Goal: Transaction & Acquisition: Purchase product/service

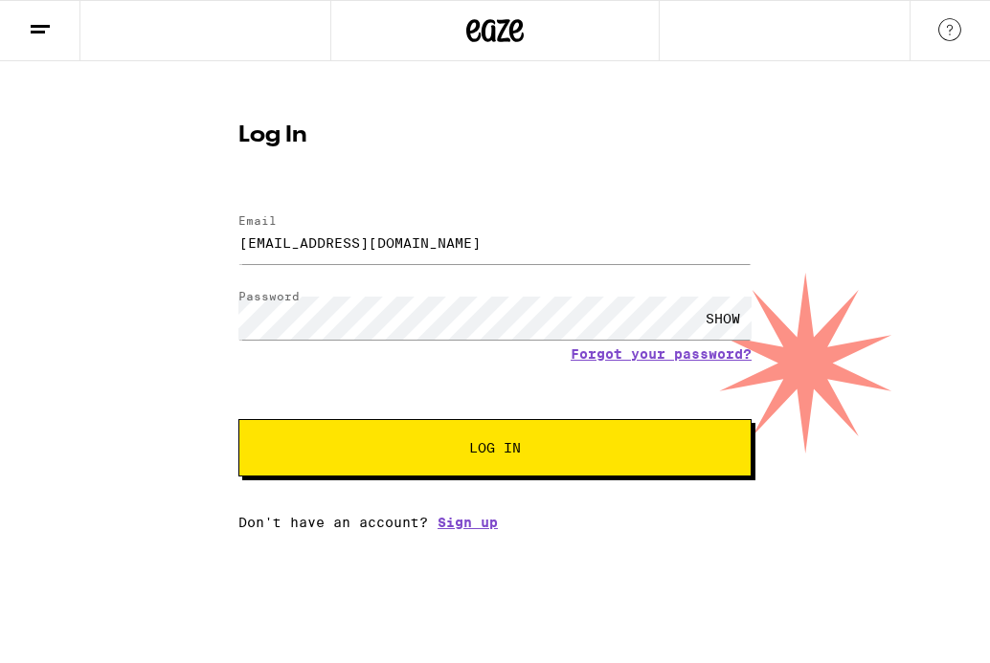
type input "[EMAIL_ADDRESS][DOMAIN_NAME]"
click at [720, 317] on div "SHOW" at bounding box center [722, 318] width 57 height 43
click at [677, 452] on button "Log In" at bounding box center [494, 447] width 513 height 57
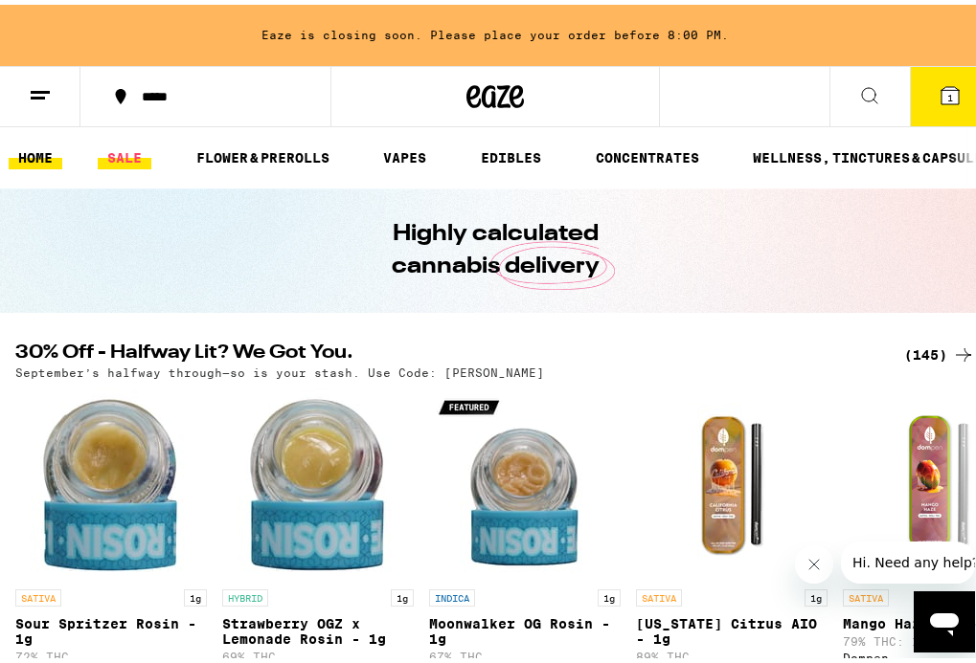
click at [128, 156] on link "SALE" at bounding box center [125, 153] width 54 height 23
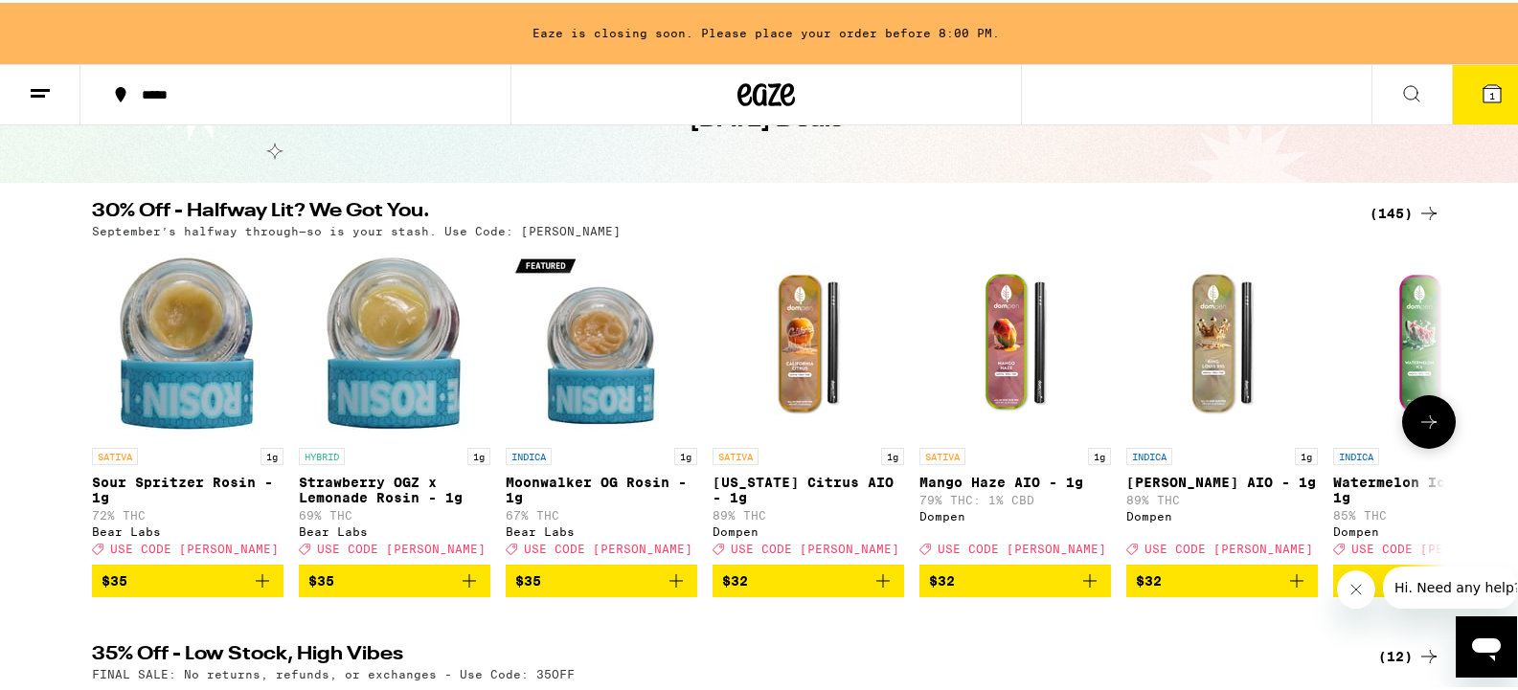
scroll to position [96, 0]
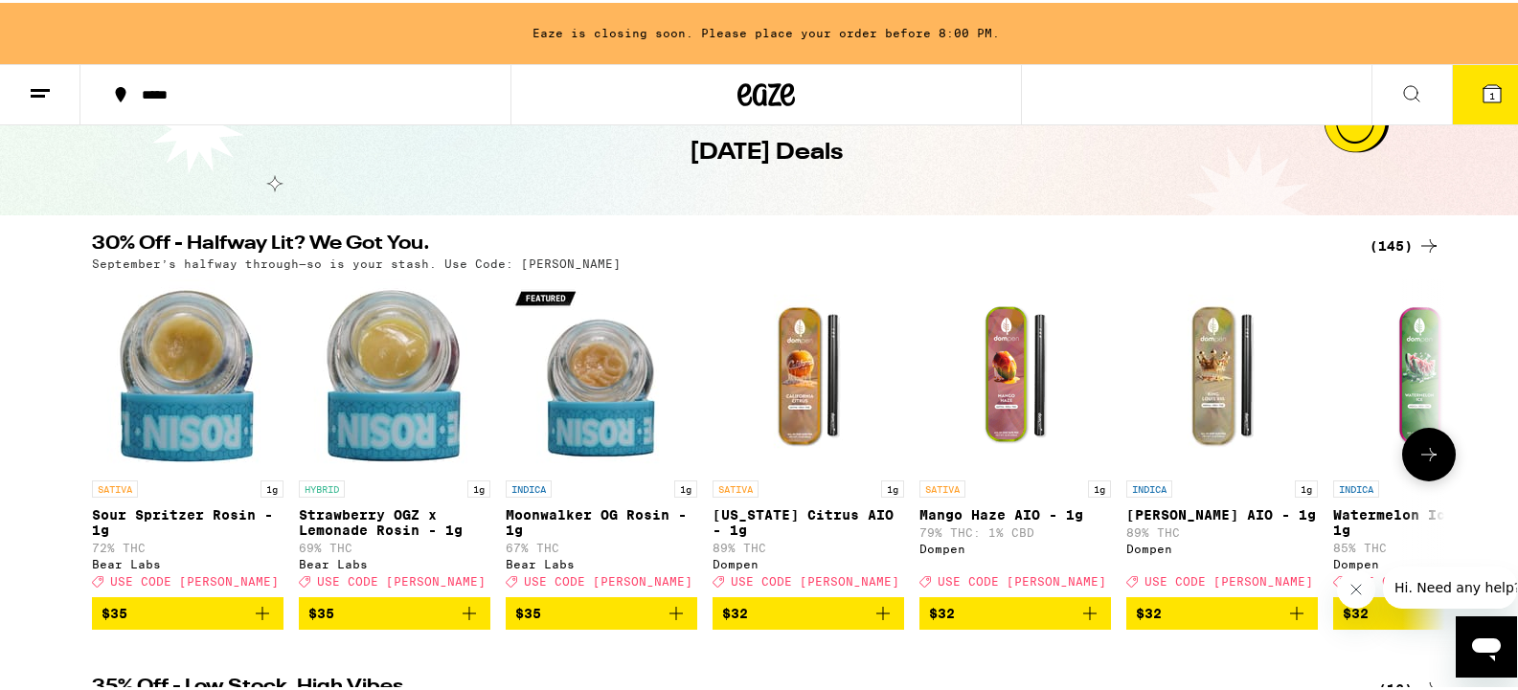
click at [989, 449] on icon at bounding box center [1428, 451] width 23 height 23
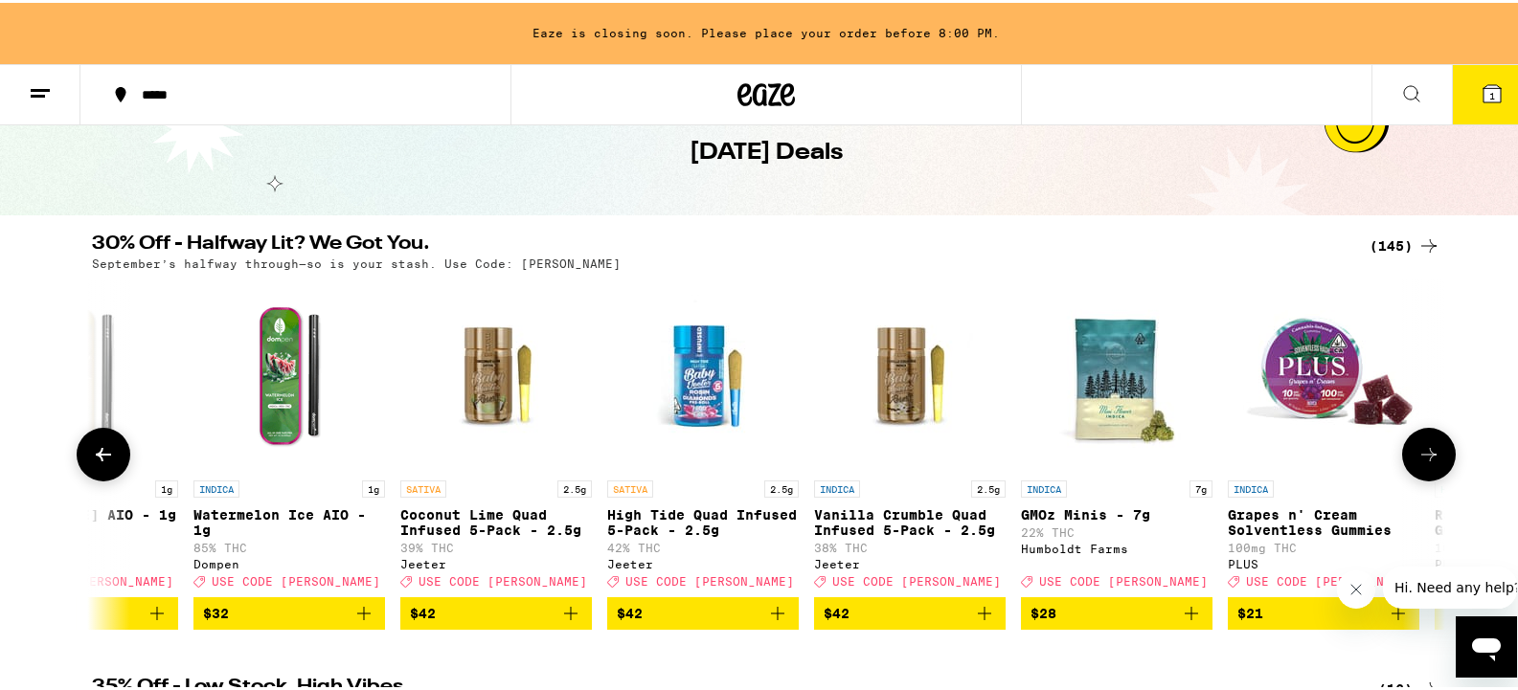
click at [989, 449] on icon at bounding box center [1428, 451] width 23 height 23
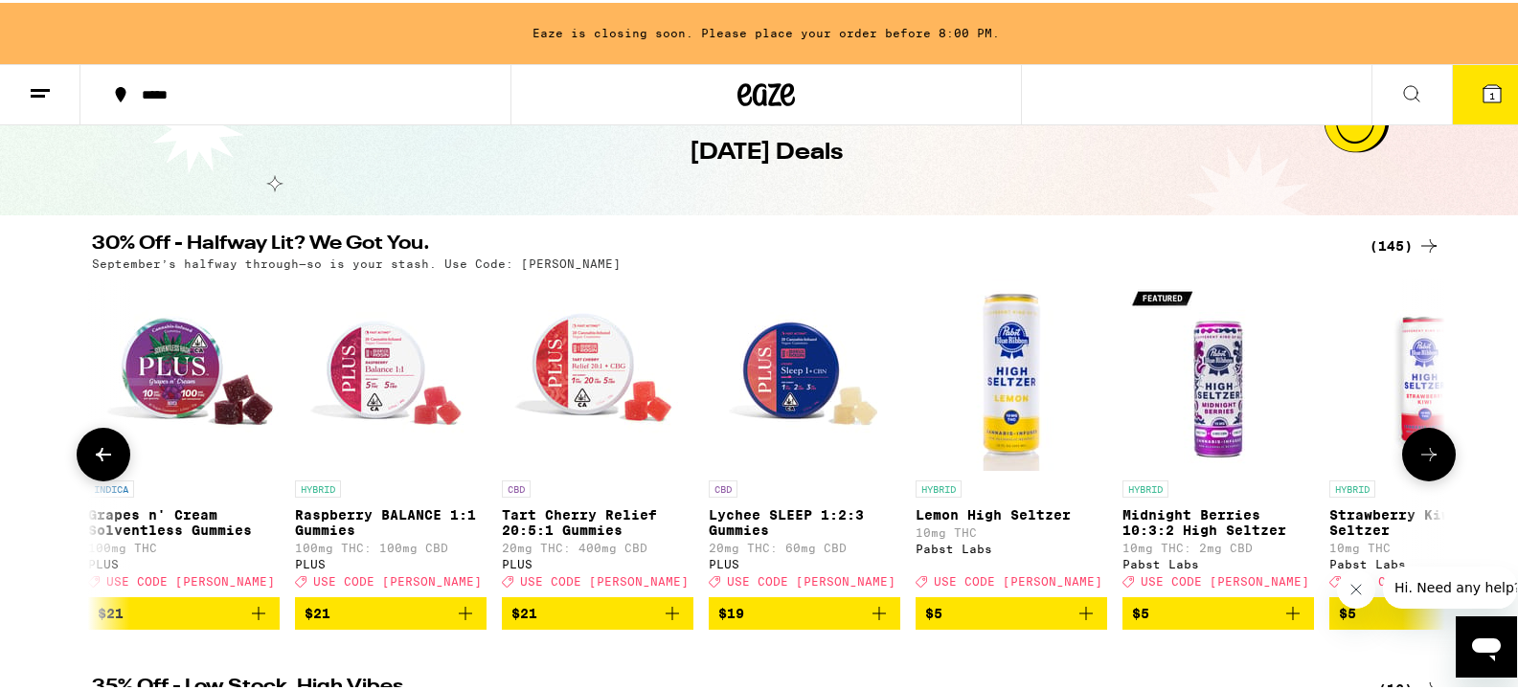
click at [989, 449] on icon at bounding box center [1428, 451] width 23 height 23
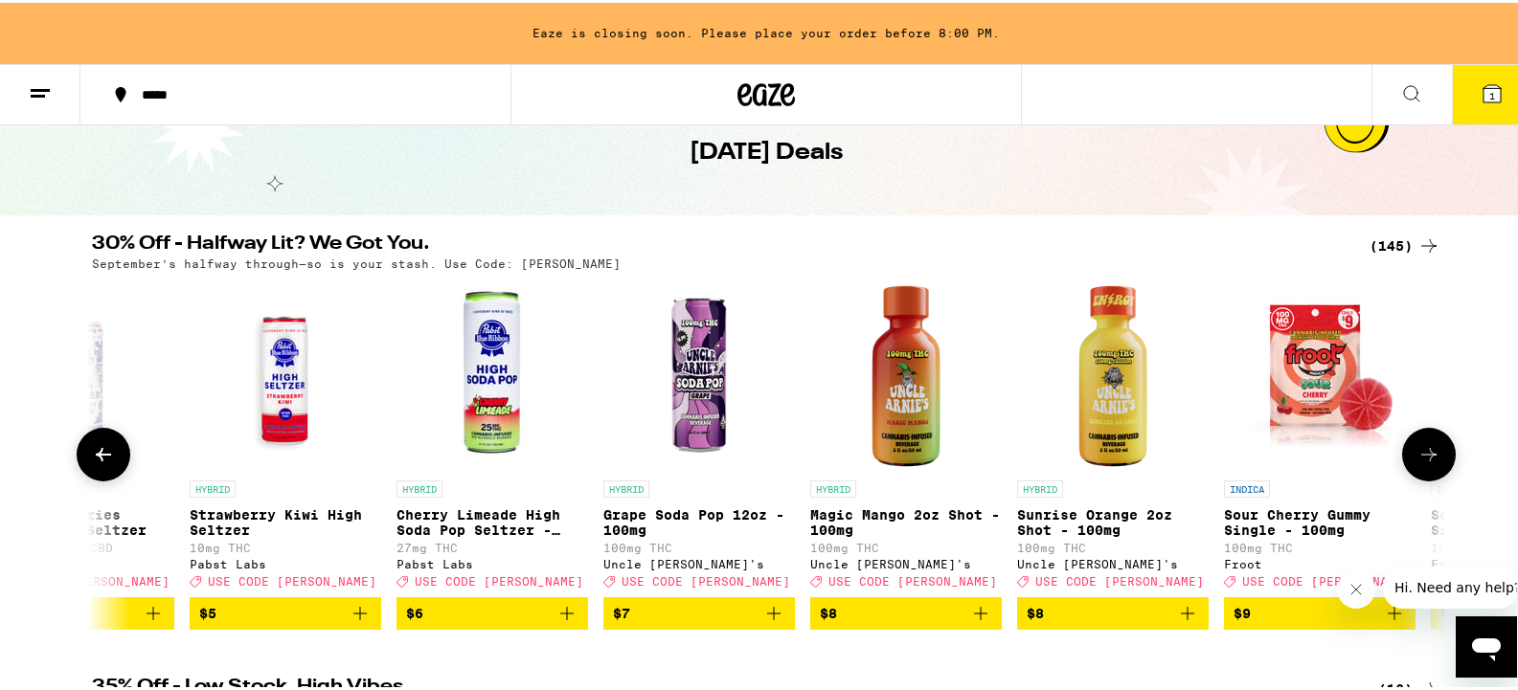
click at [989, 449] on icon at bounding box center [1428, 451] width 23 height 23
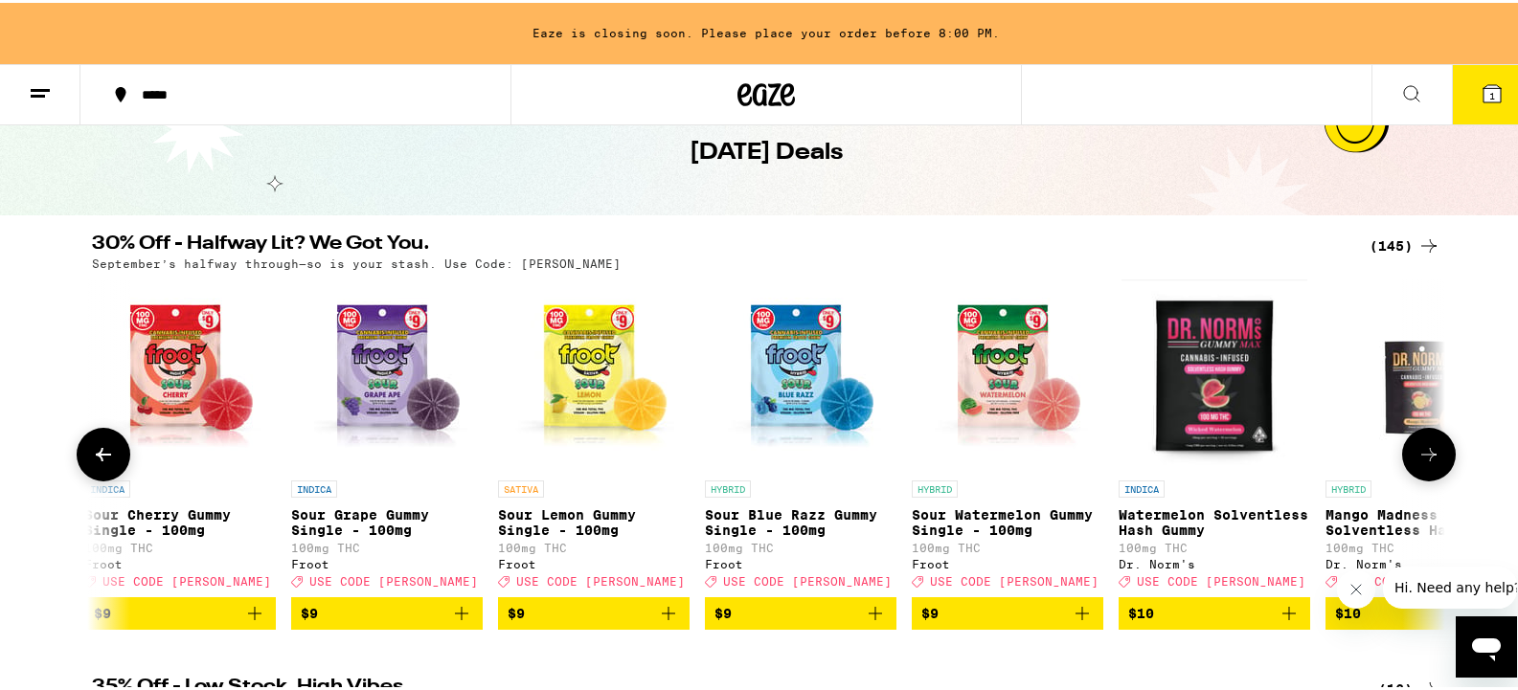
click at [989, 449] on icon at bounding box center [1428, 451] width 23 height 23
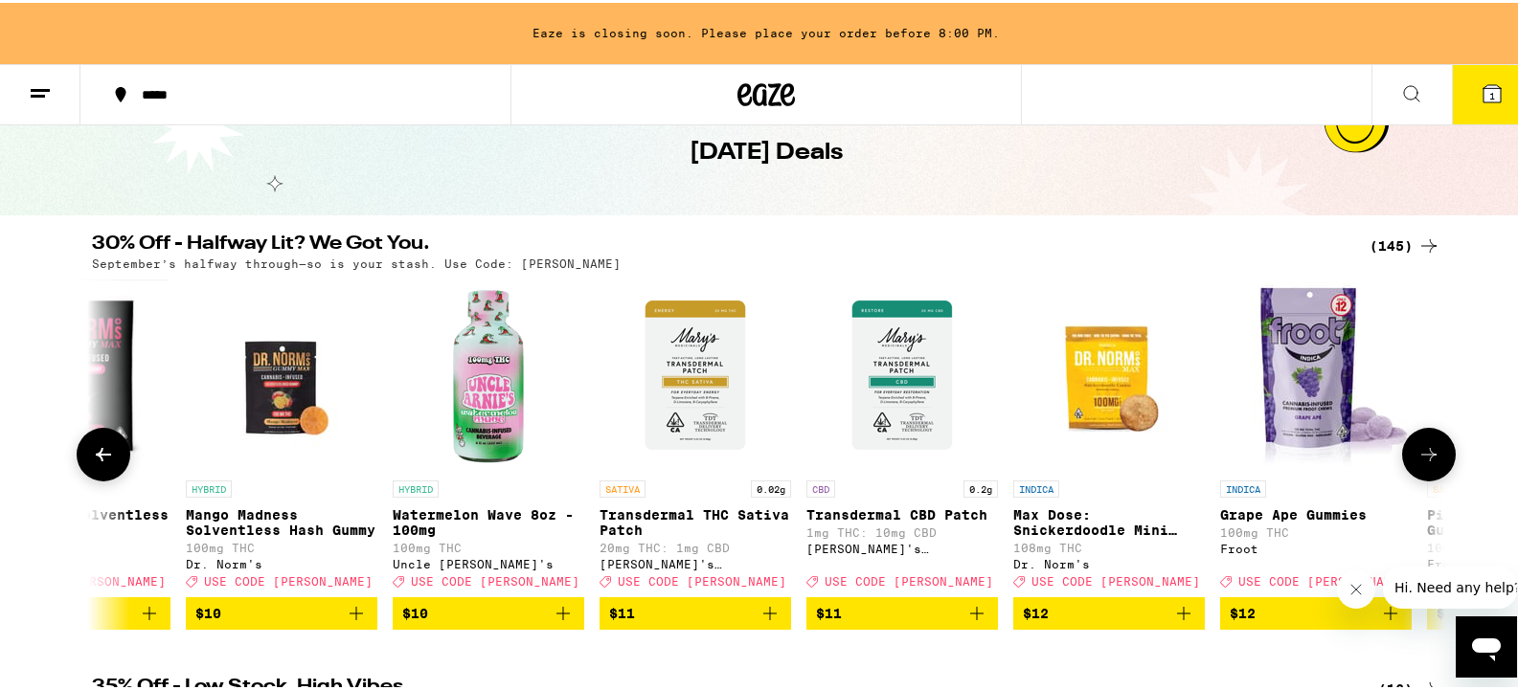
click at [989, 453] on icon at bounding box center [1428, 451] width 23 height 23
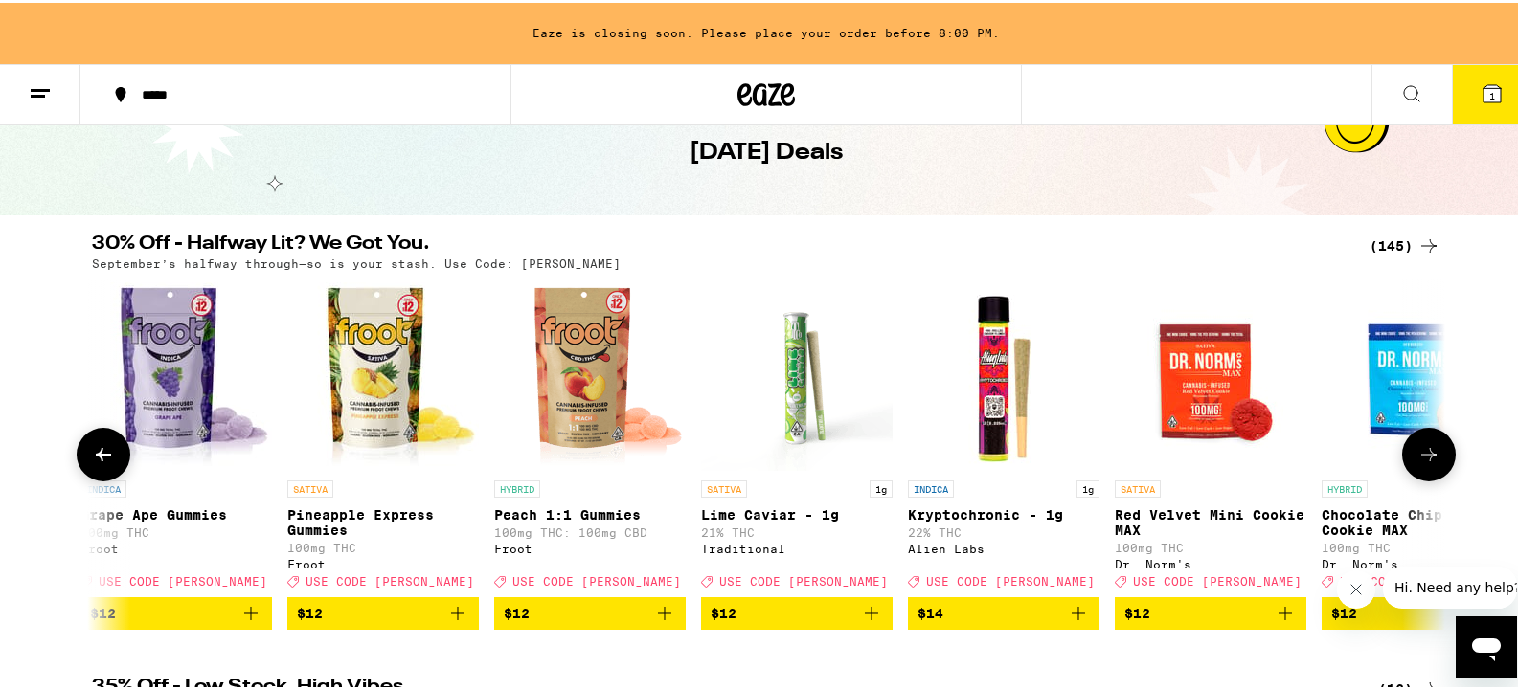
click at [989, 453] on icon at bounding box center [1428, 451] width 23 height 23
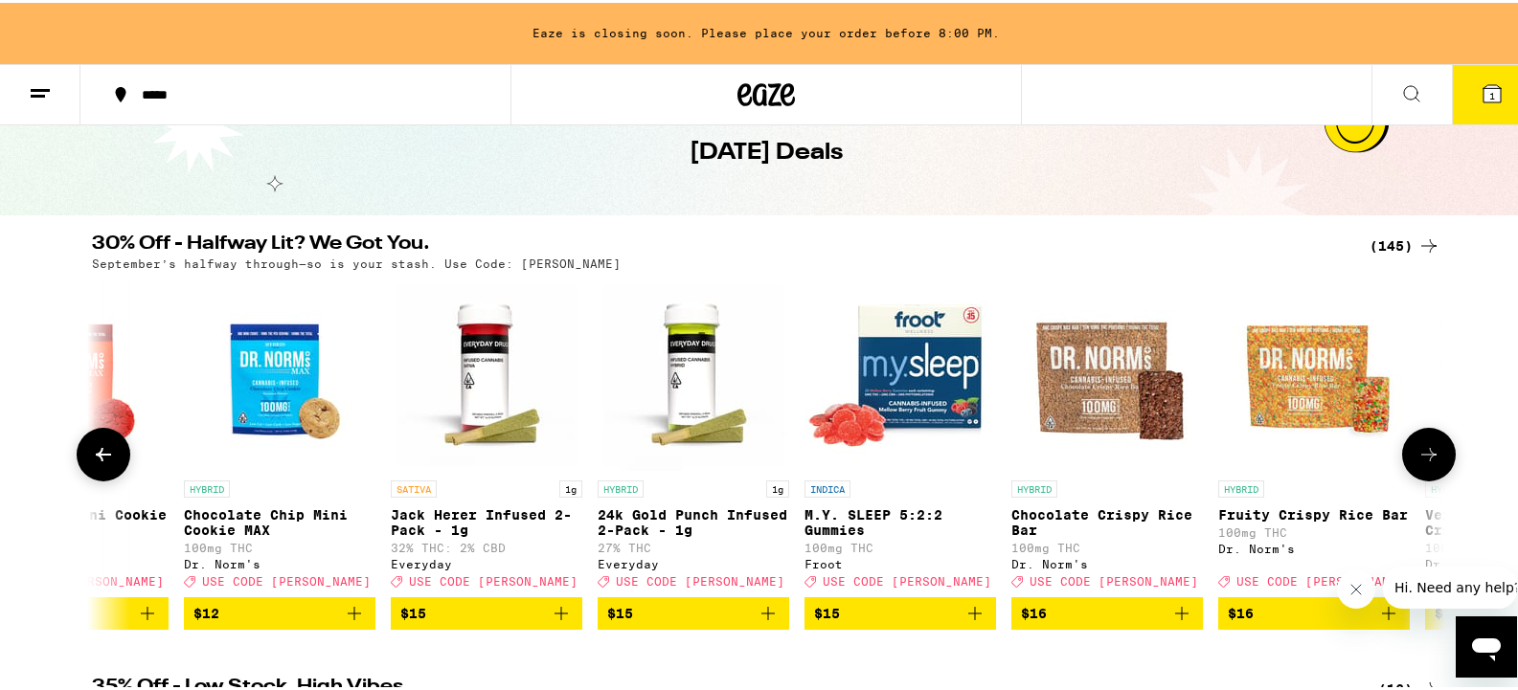
click at [989, 453] on icon at bounding box center [1428, 451] width 23 height 23
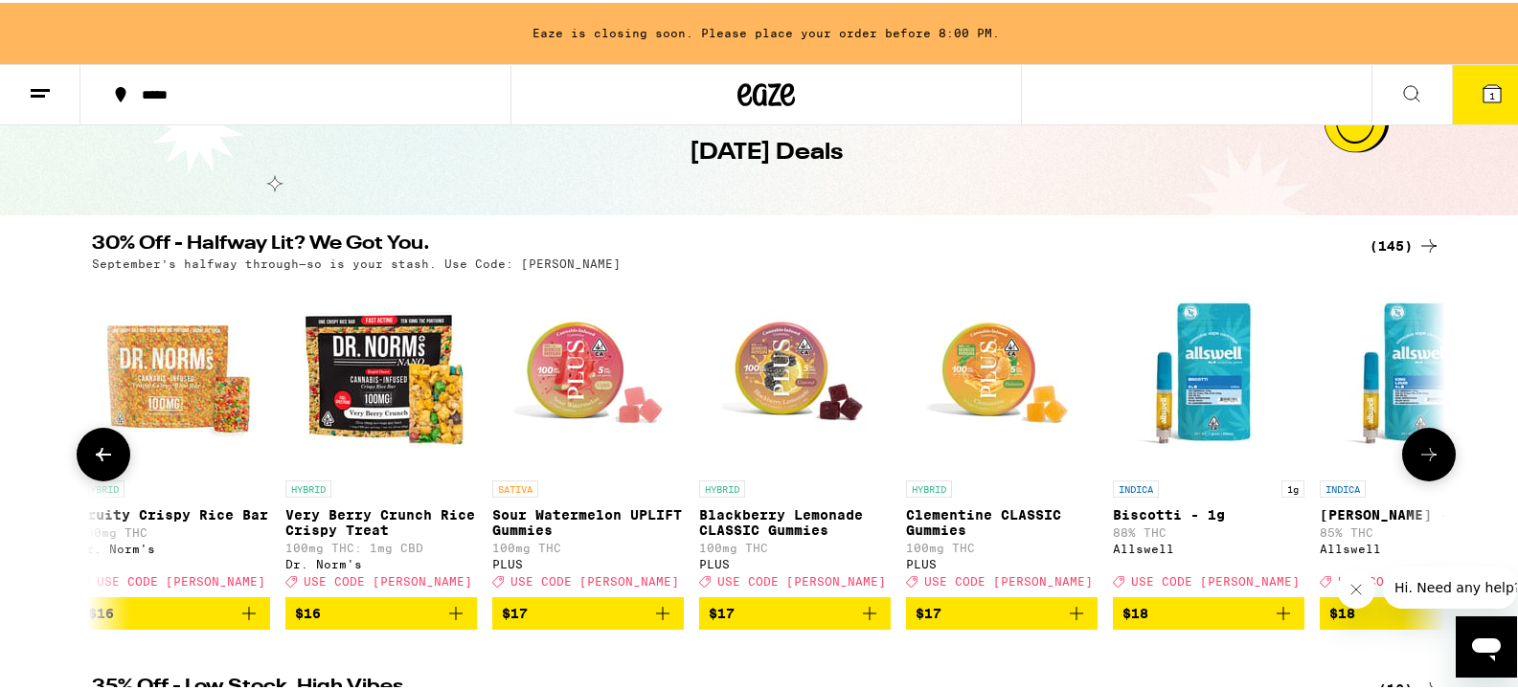
scroll to position [0, 9115]
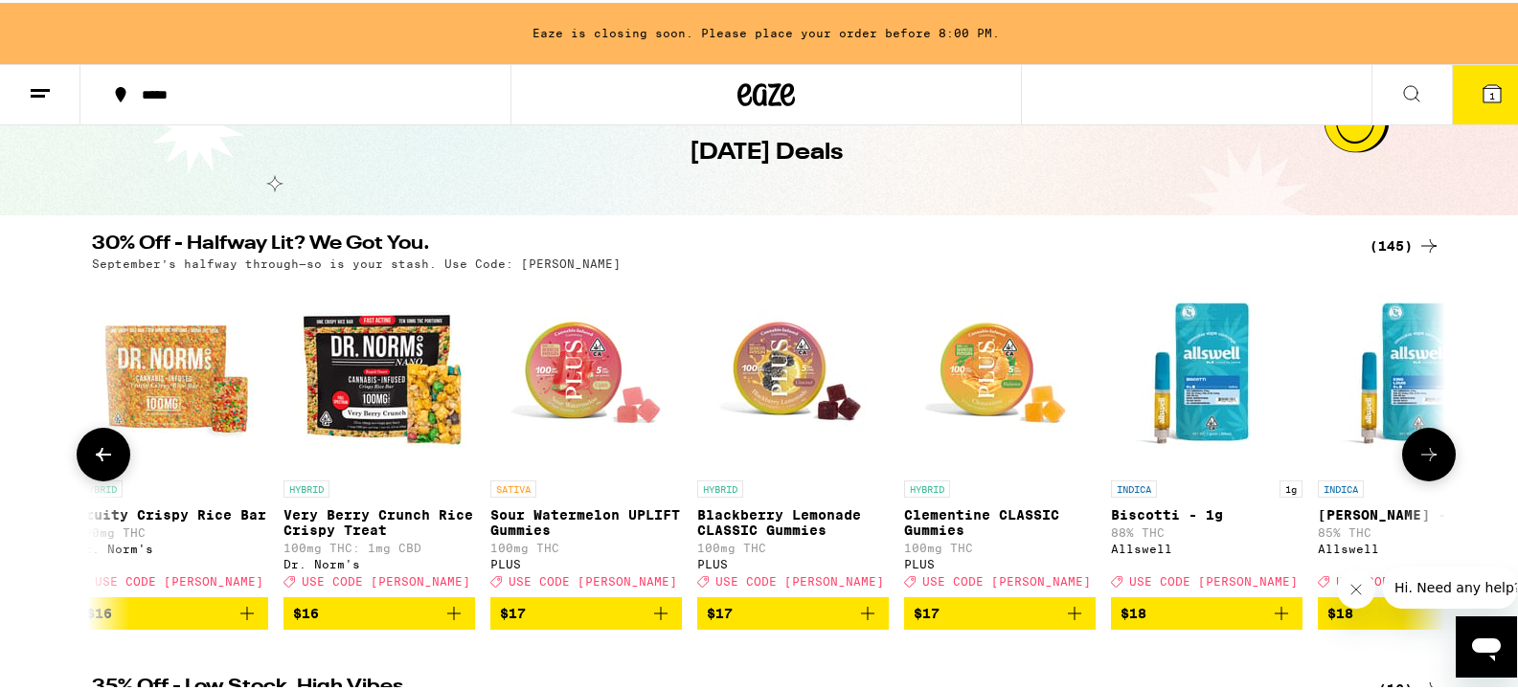
click at [989, 453] on icon at bounding box center [1428, 451] width 23 height 23
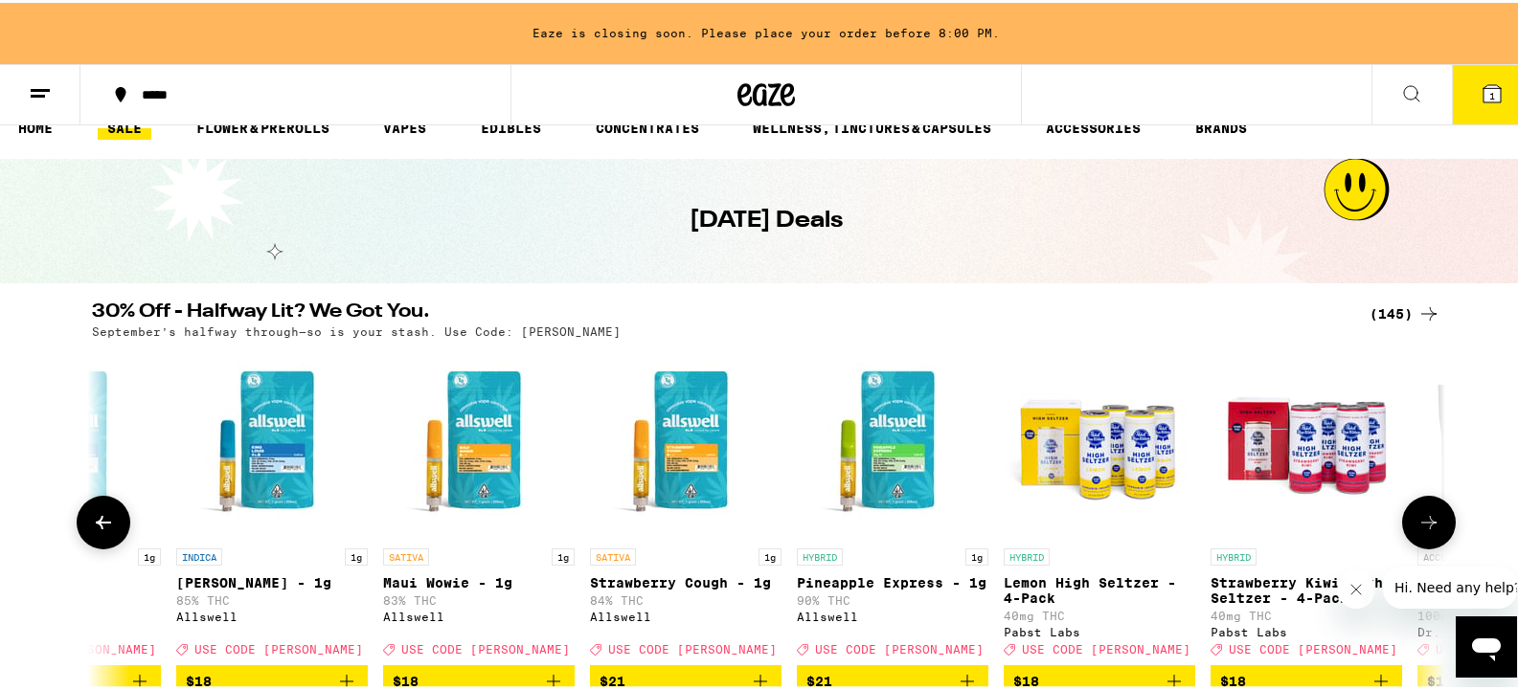
scroll to position [0, 0]
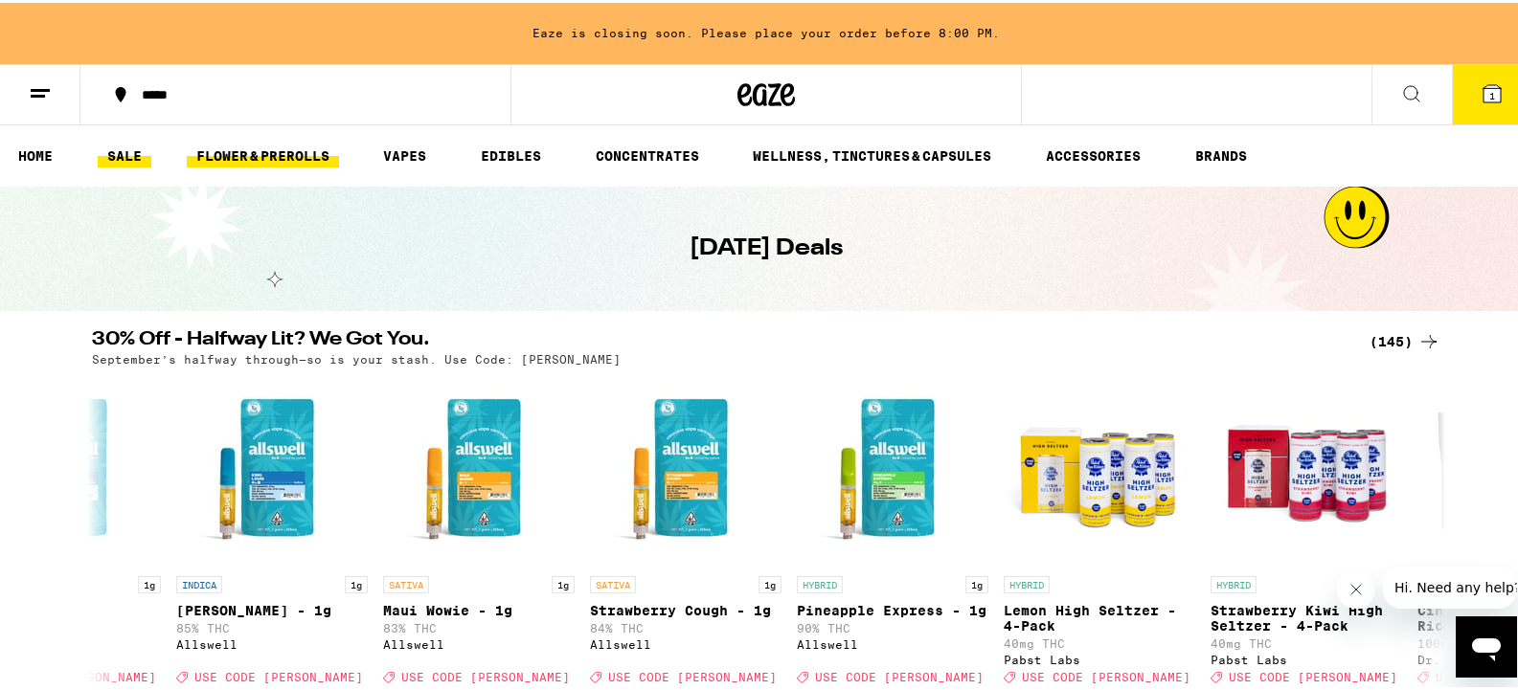
click at [292, 150] on link "FLOWER & PREROLLS" at bounding box center [263, 153] width 152 height 23
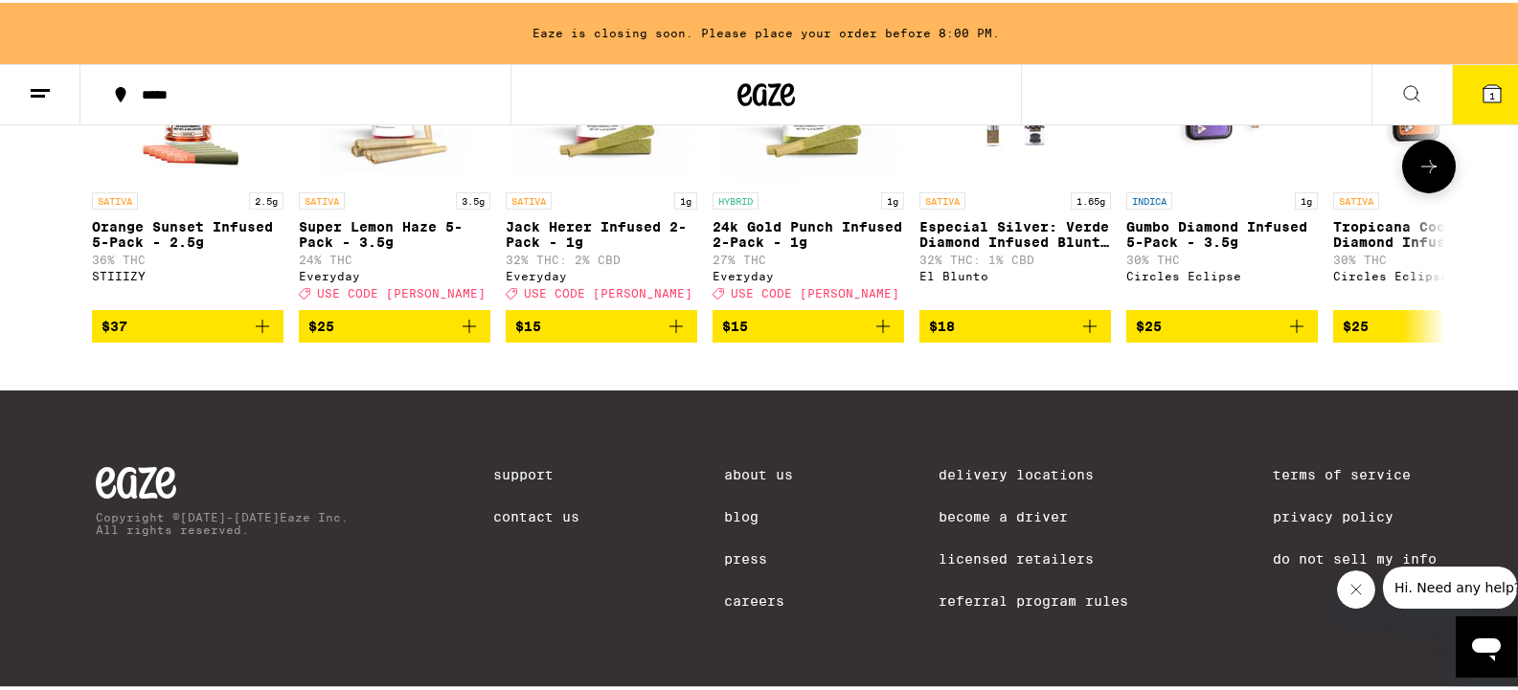
scroll to position [1532, 0]
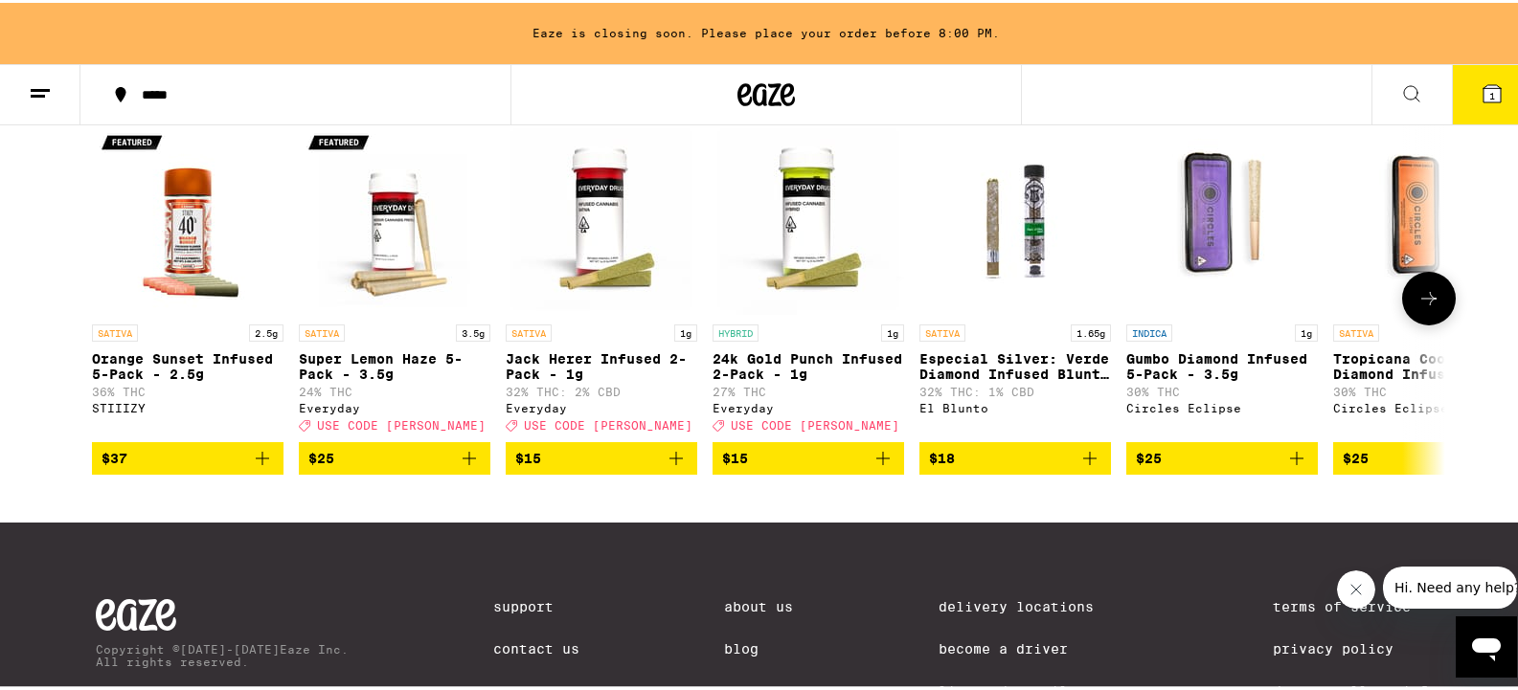
click at [989, 323] on button at bounding box center [1429, 296] width 54 height 54
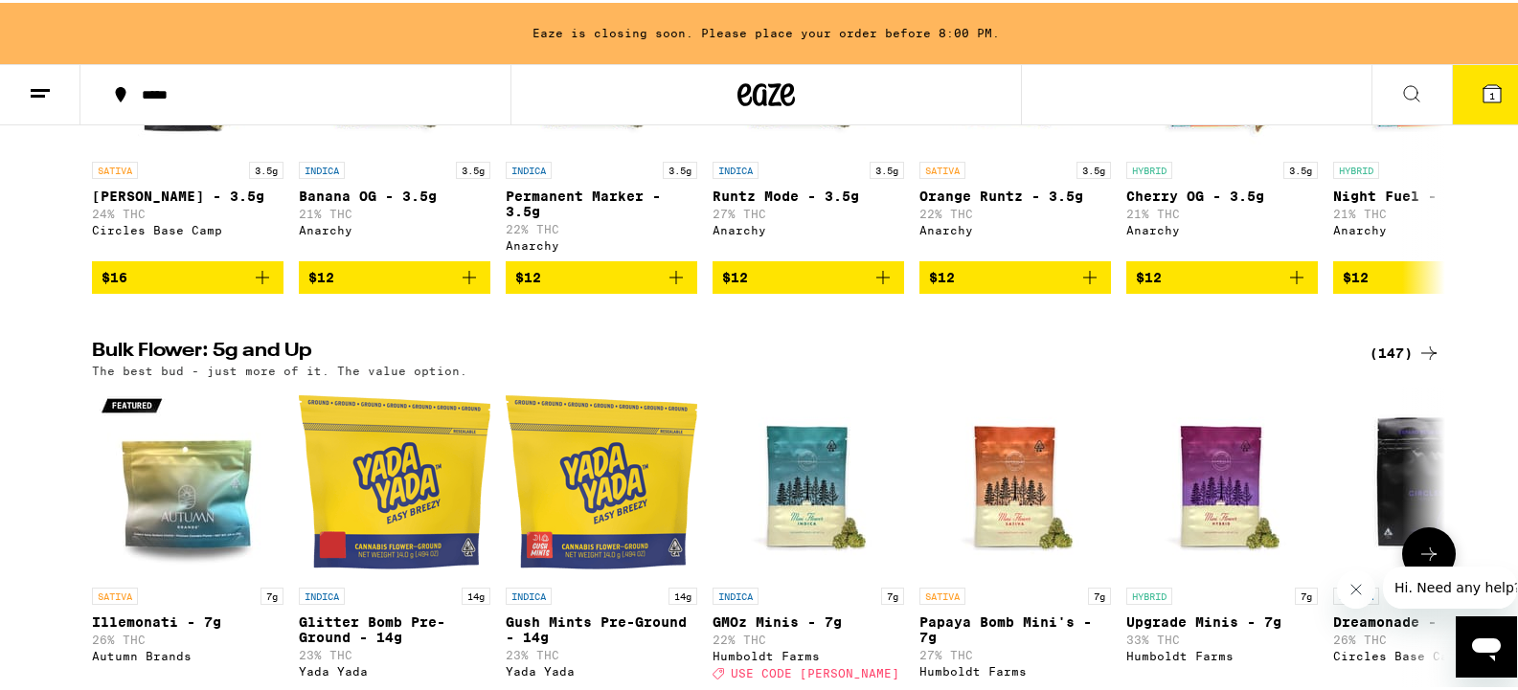
scroll to position [574, 0]
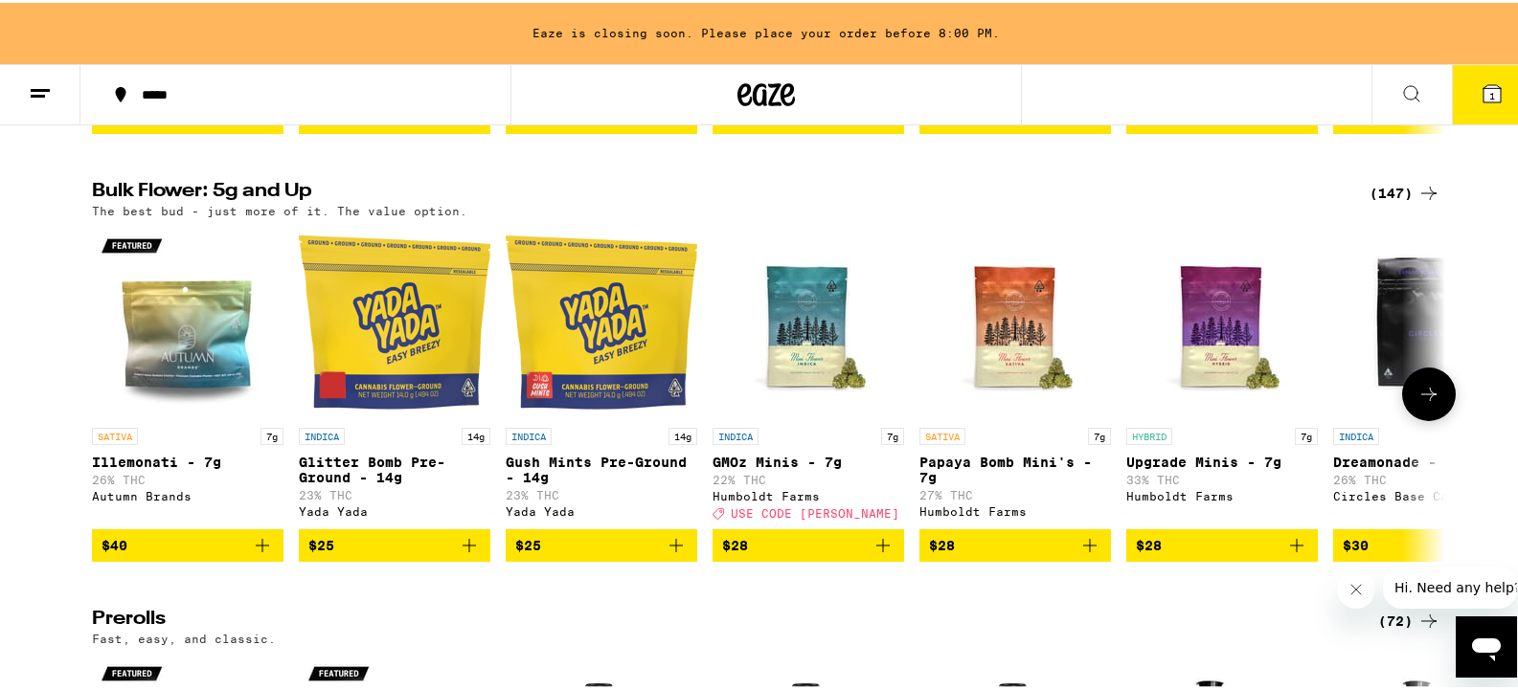
click at [989, 403] on icon at bounding box center [1428, 391] width 23 height 23
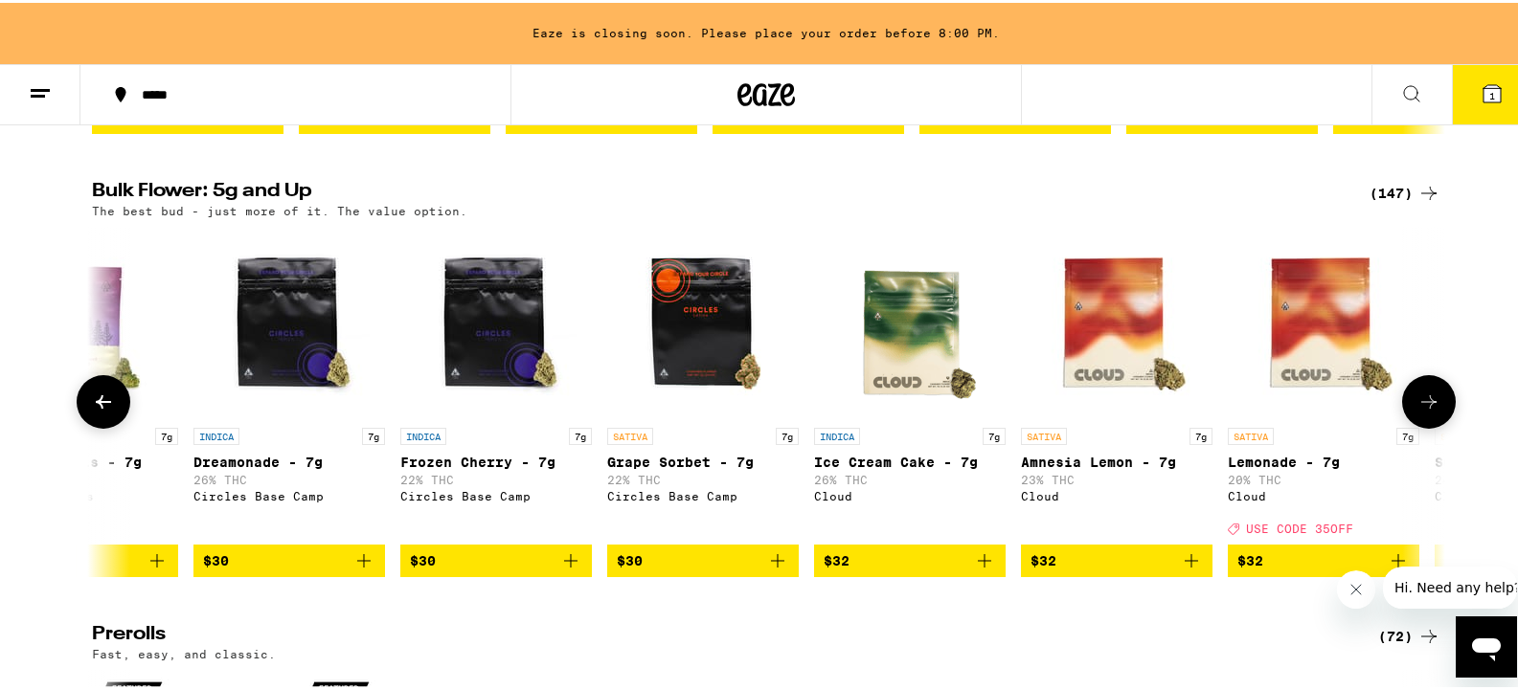
click at [989, 411] on icon at bounding box center [1428, 399] width 23 height 23
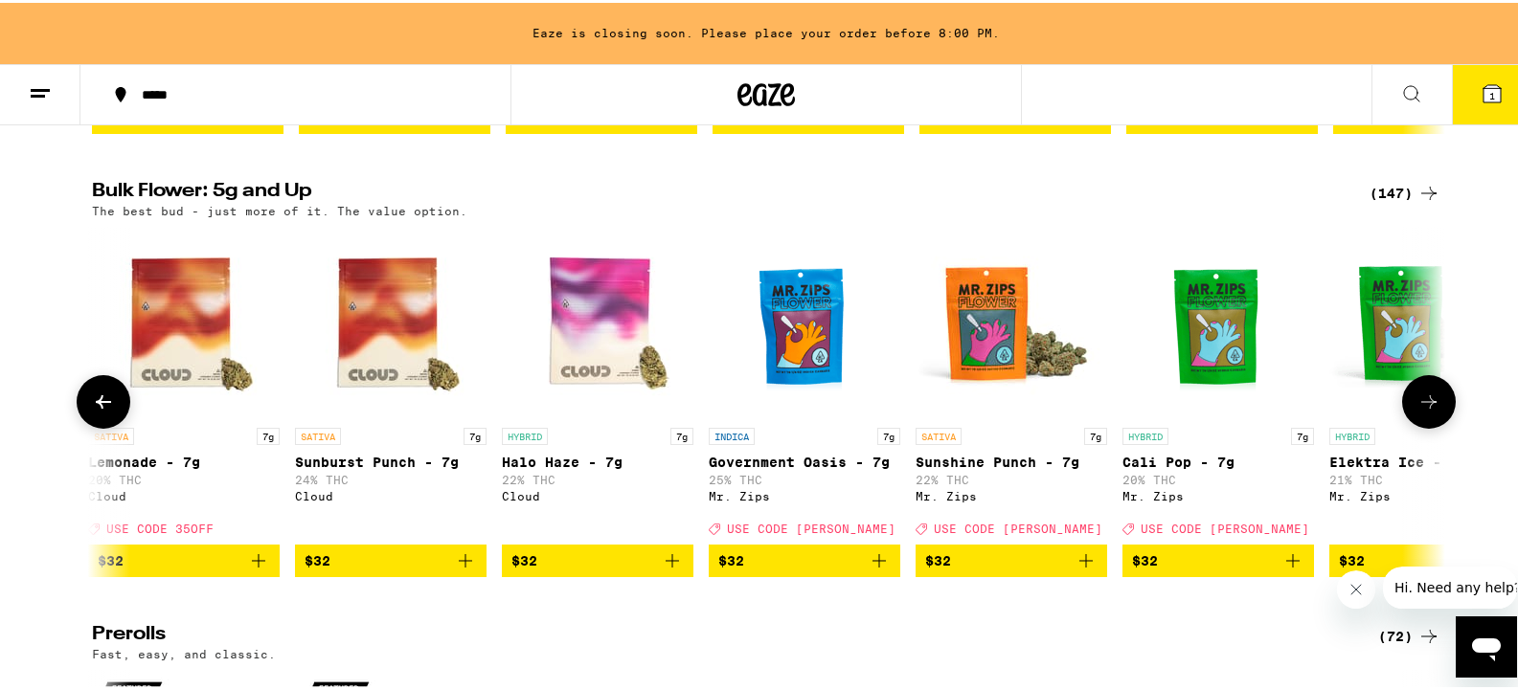
click at [989, 411] on icon at bounding box center [1428, 399] width 23 height 23
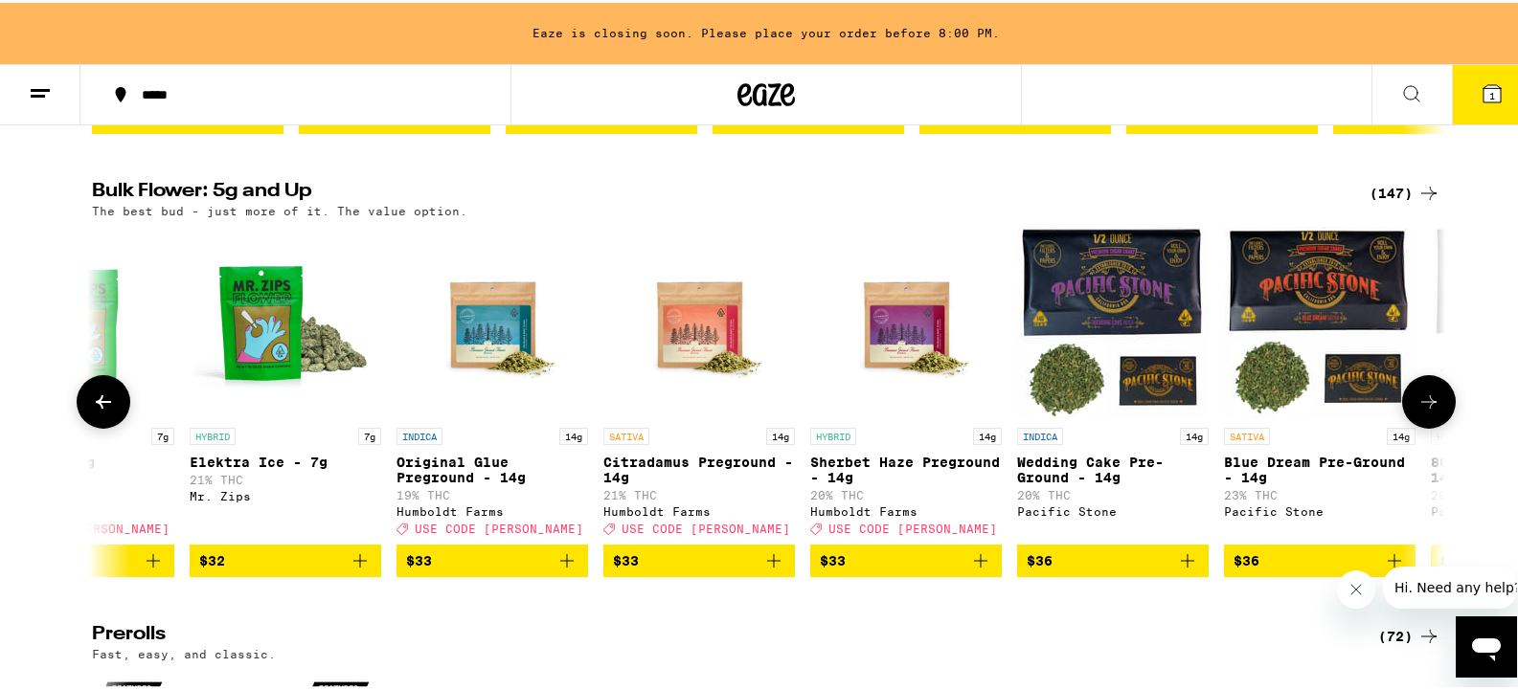
click at [989, 411] on icon at bounding box center [1428, 399] width 23 height 23
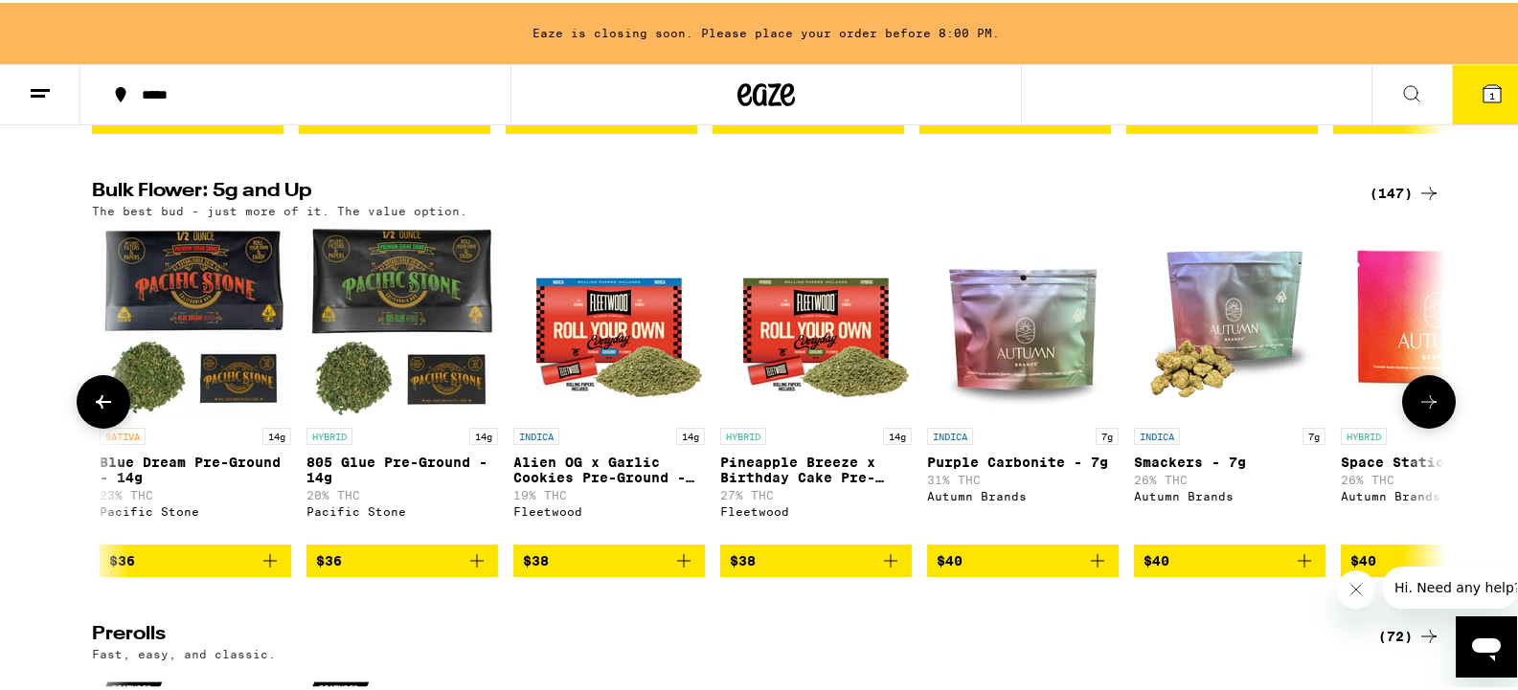
scroll to position [0, 4557]
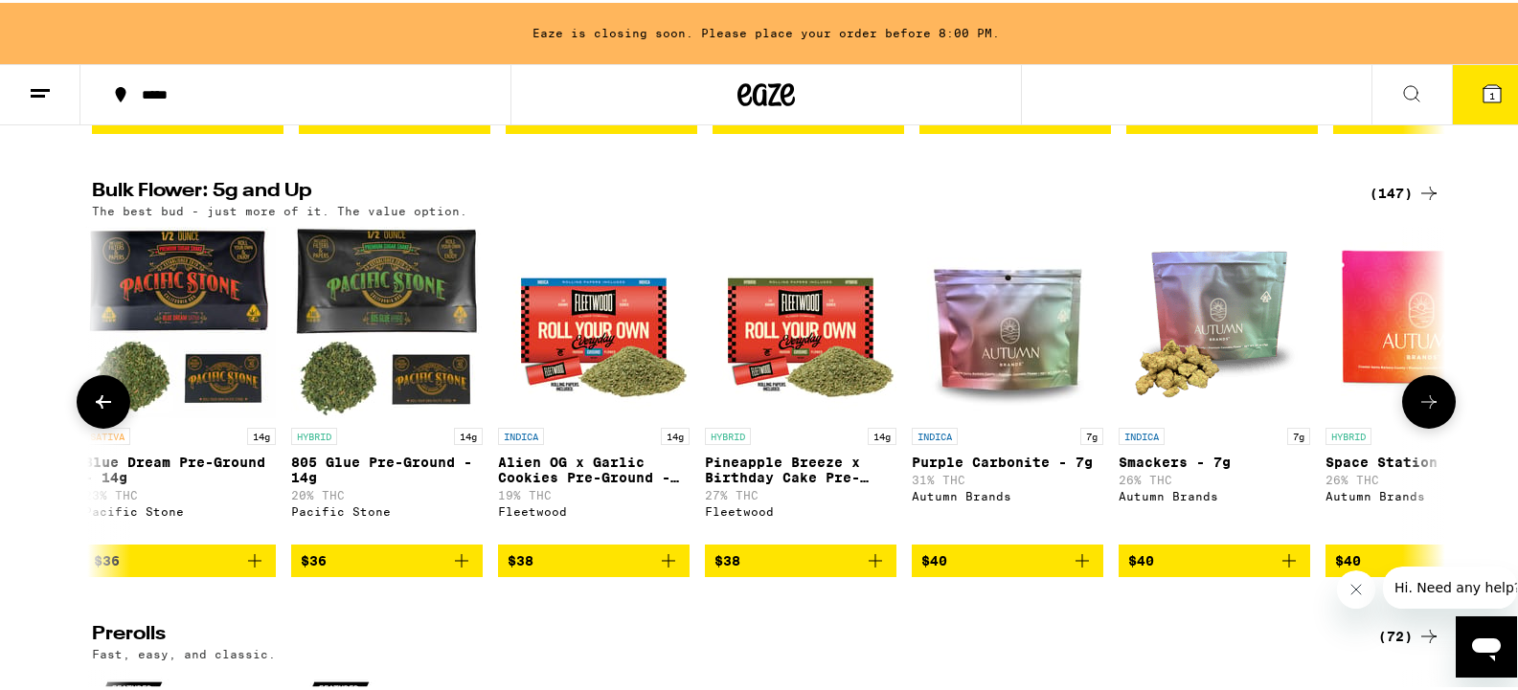
click at [989, 419] on button at bounding box center [1429, 399] width 54 height 54
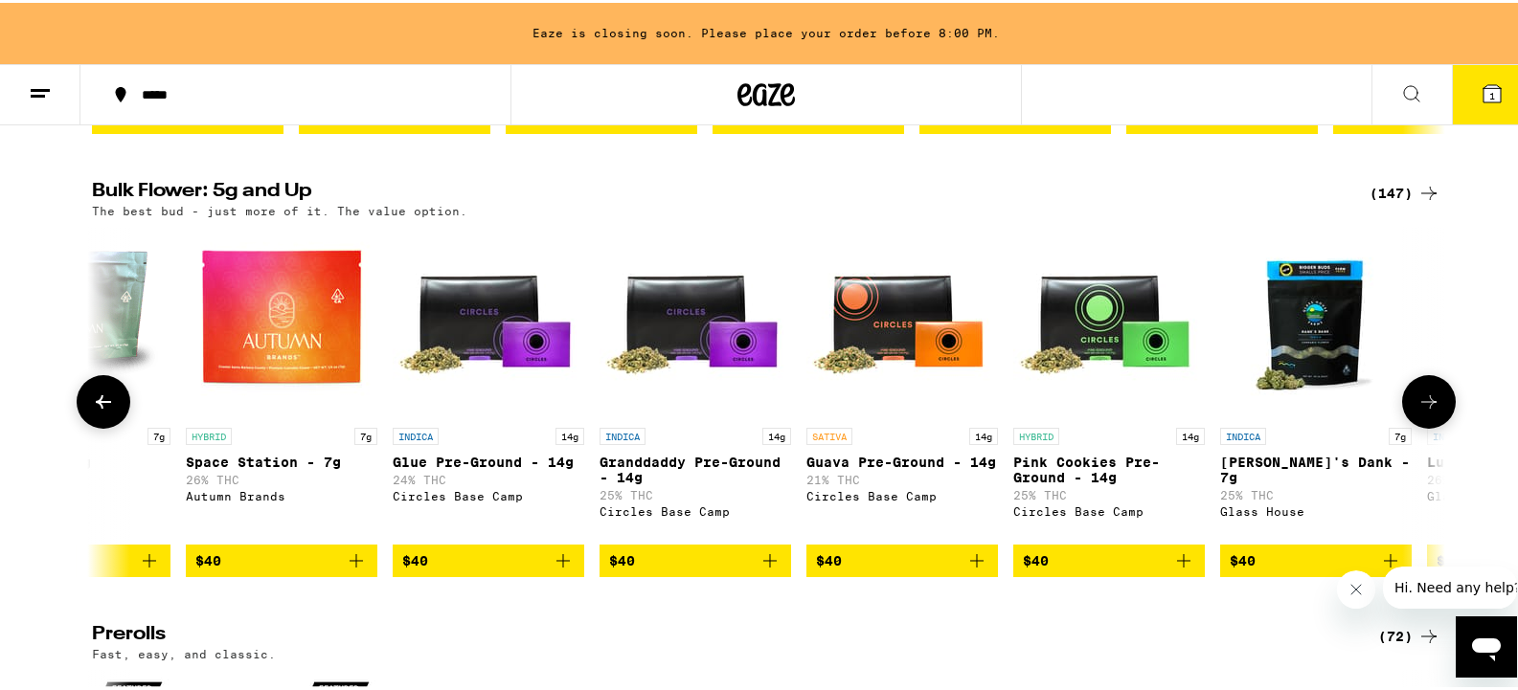
click at [989, 419] on button at bounding box center [1429, 399] width 54 height 54
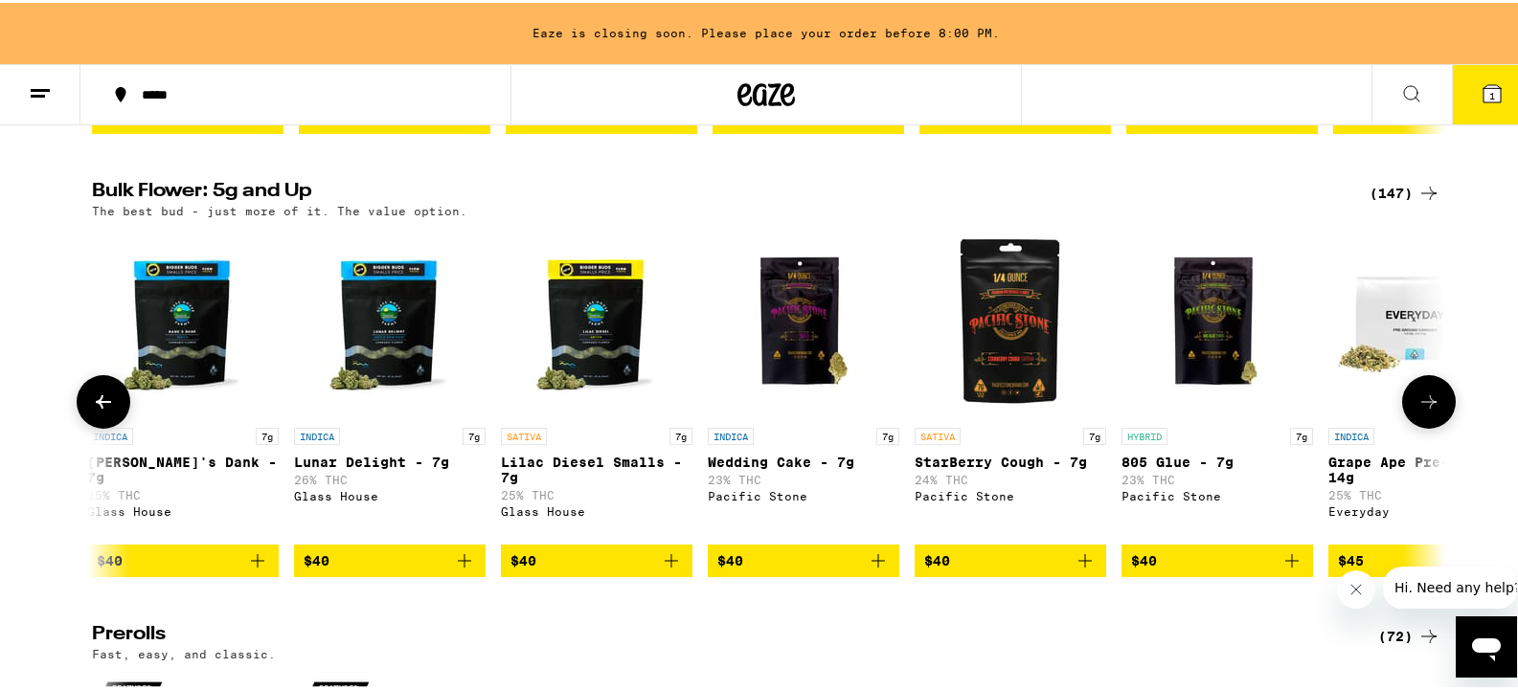
scroll to position [0, 6836]
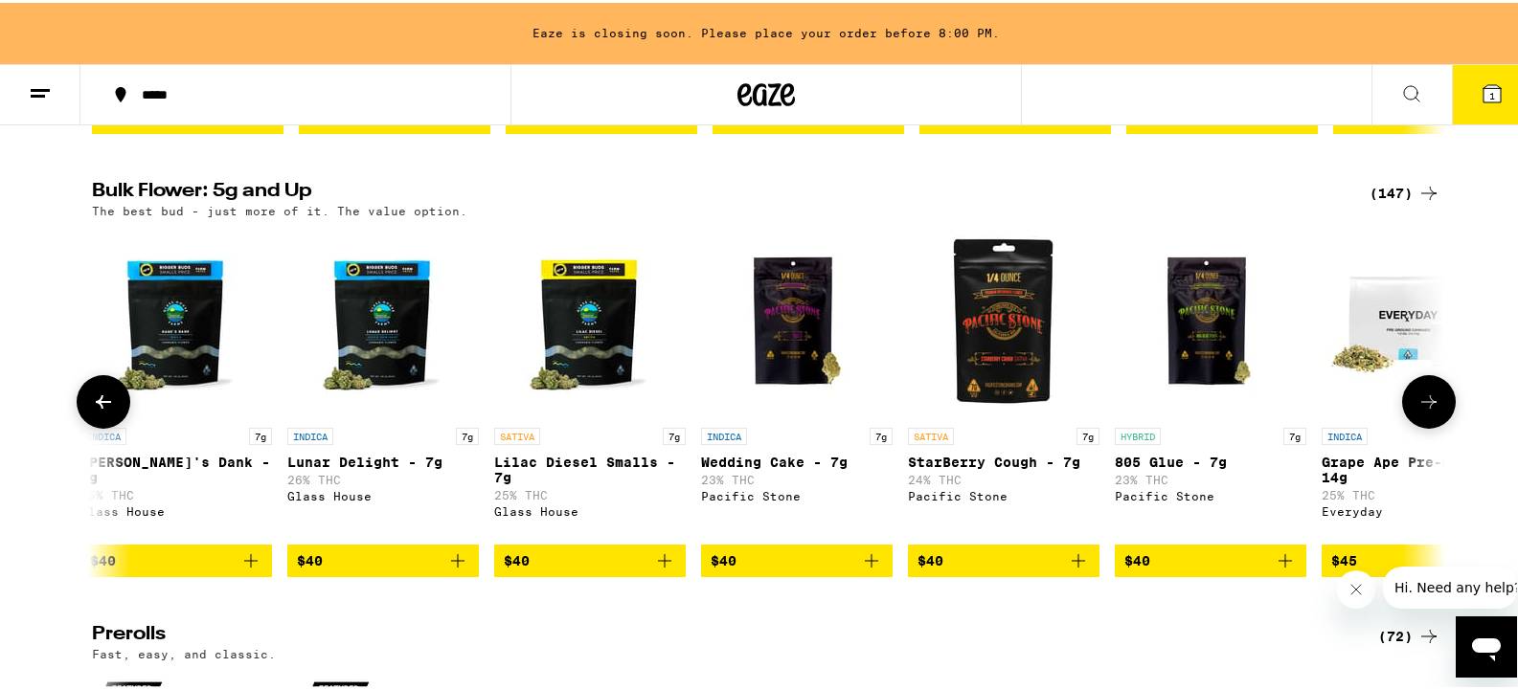
click at [989, 419] on button at bounding box center [1429, 399] width 54 height 54
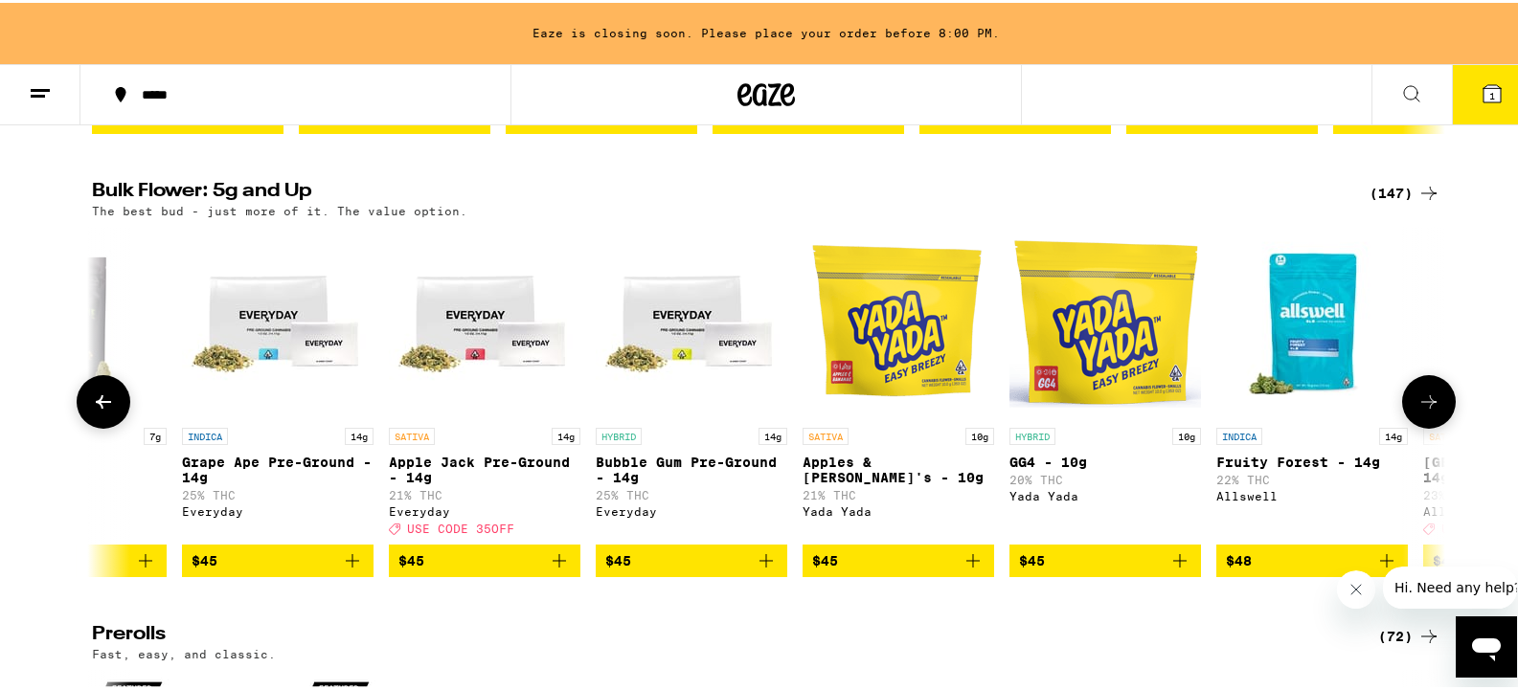
click at [989, 419] on button at bounding box center [1429, 399] width 54 height 54
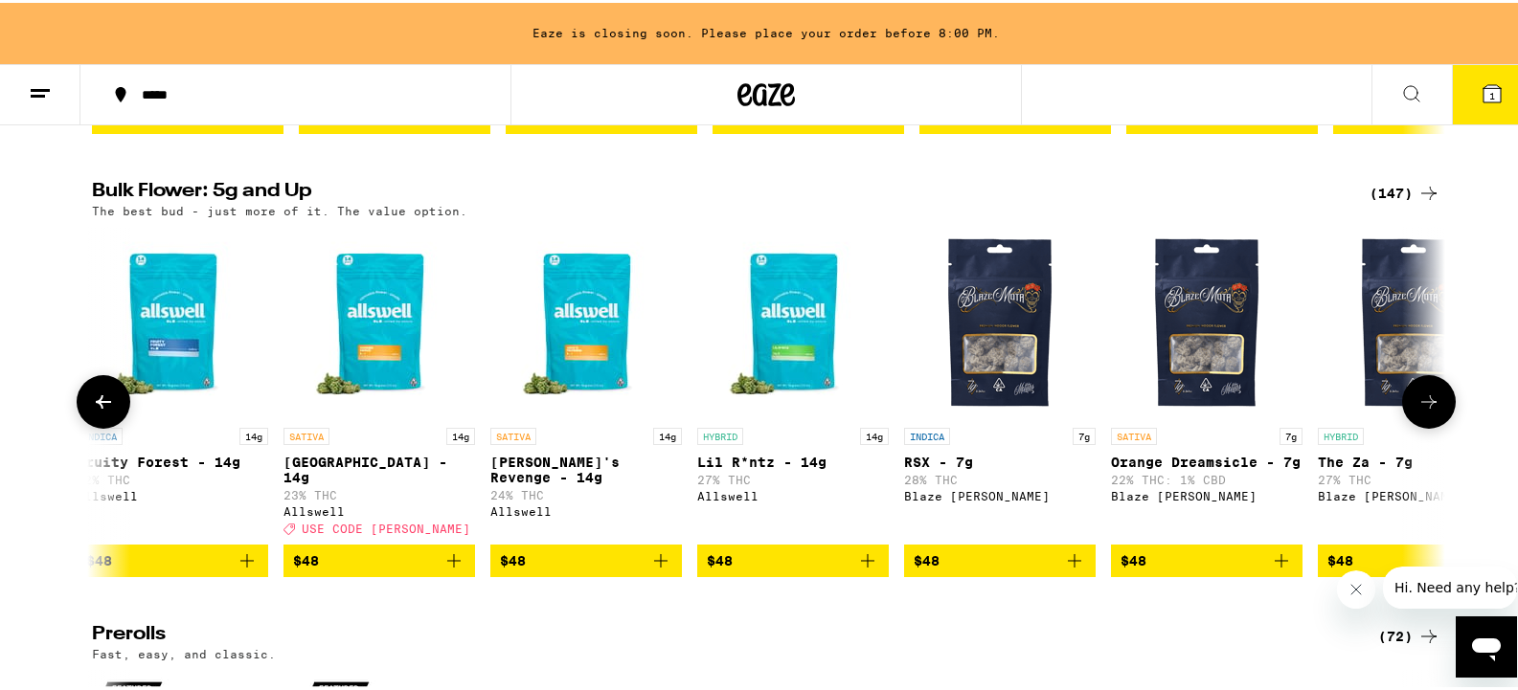
click at [989, 419] on button at bounding box center [1429, 399] width 54 height 54
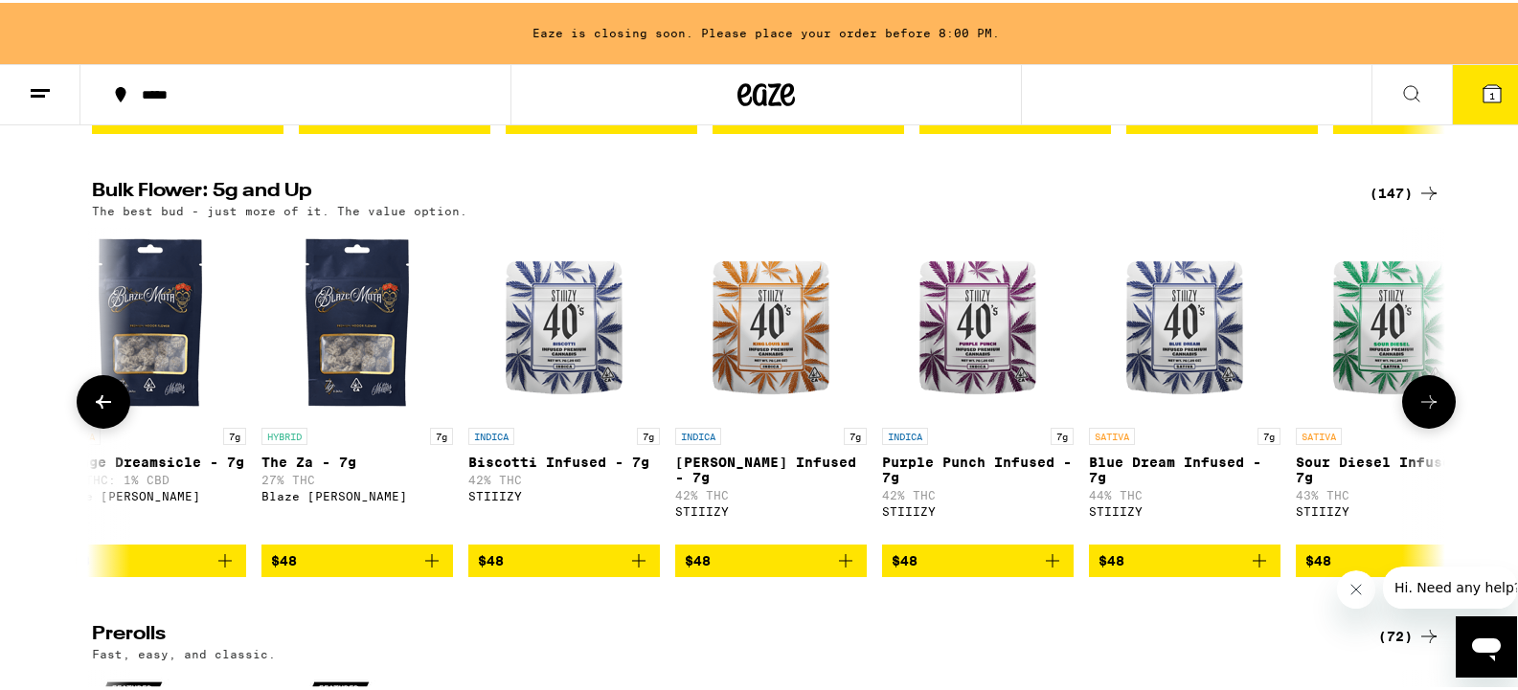
scroll to position [0, 10254]
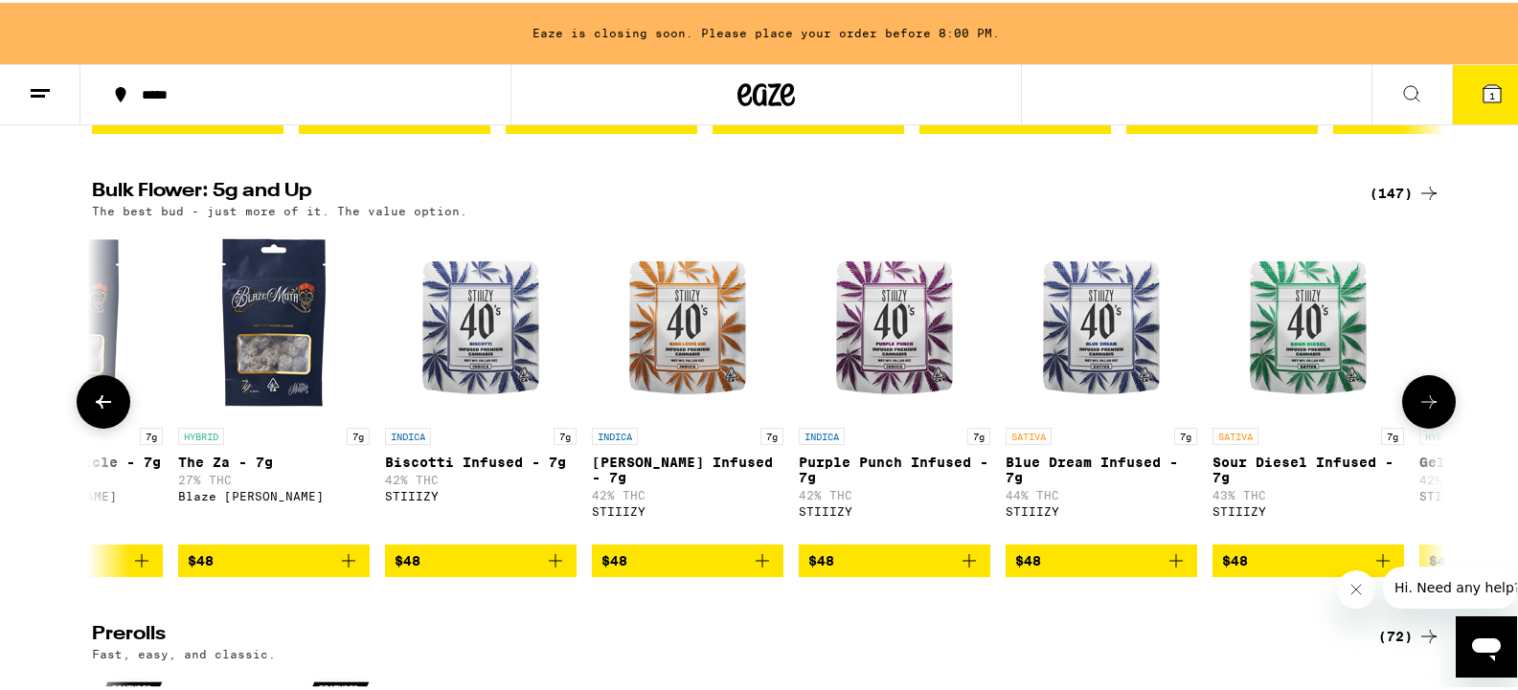
click at [109, 426] on button at bounding box center [104, 399] width 54 height 54
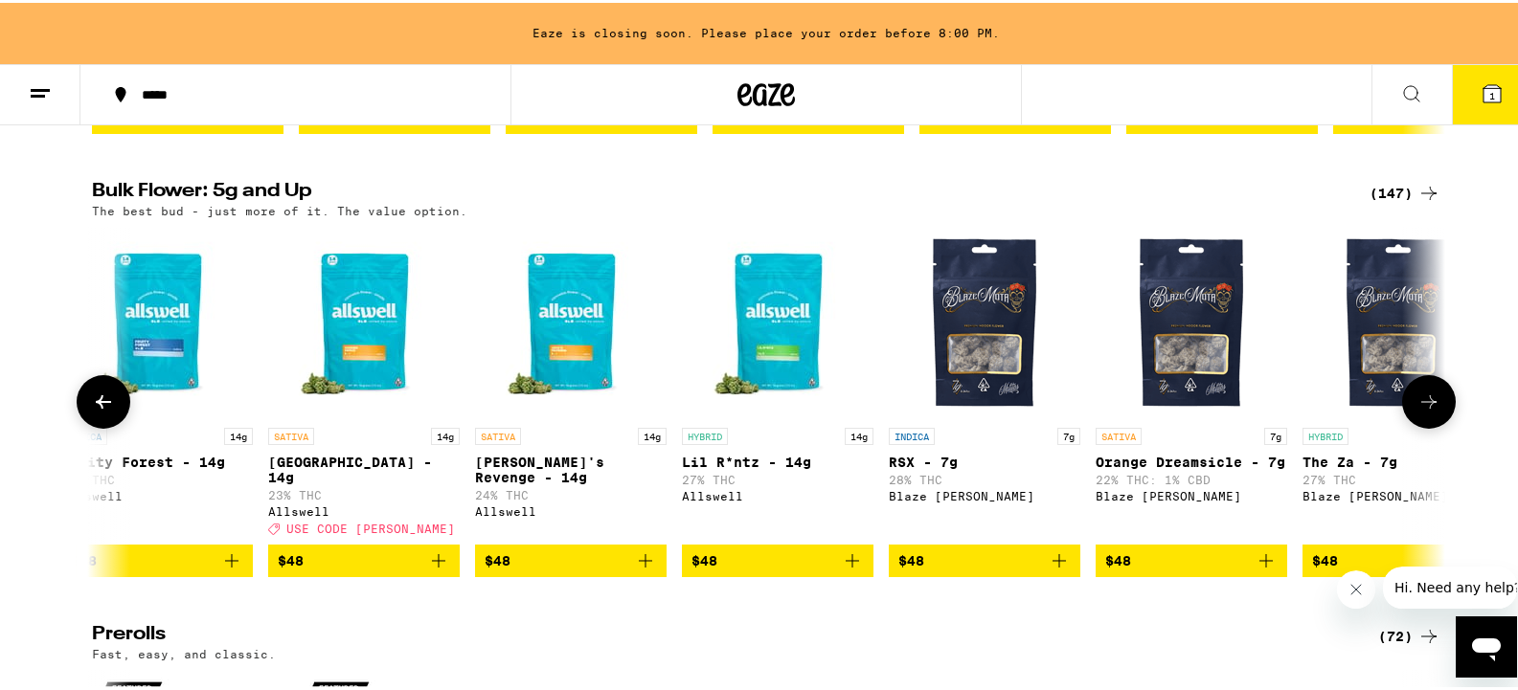
scroll to position [0, 9115]
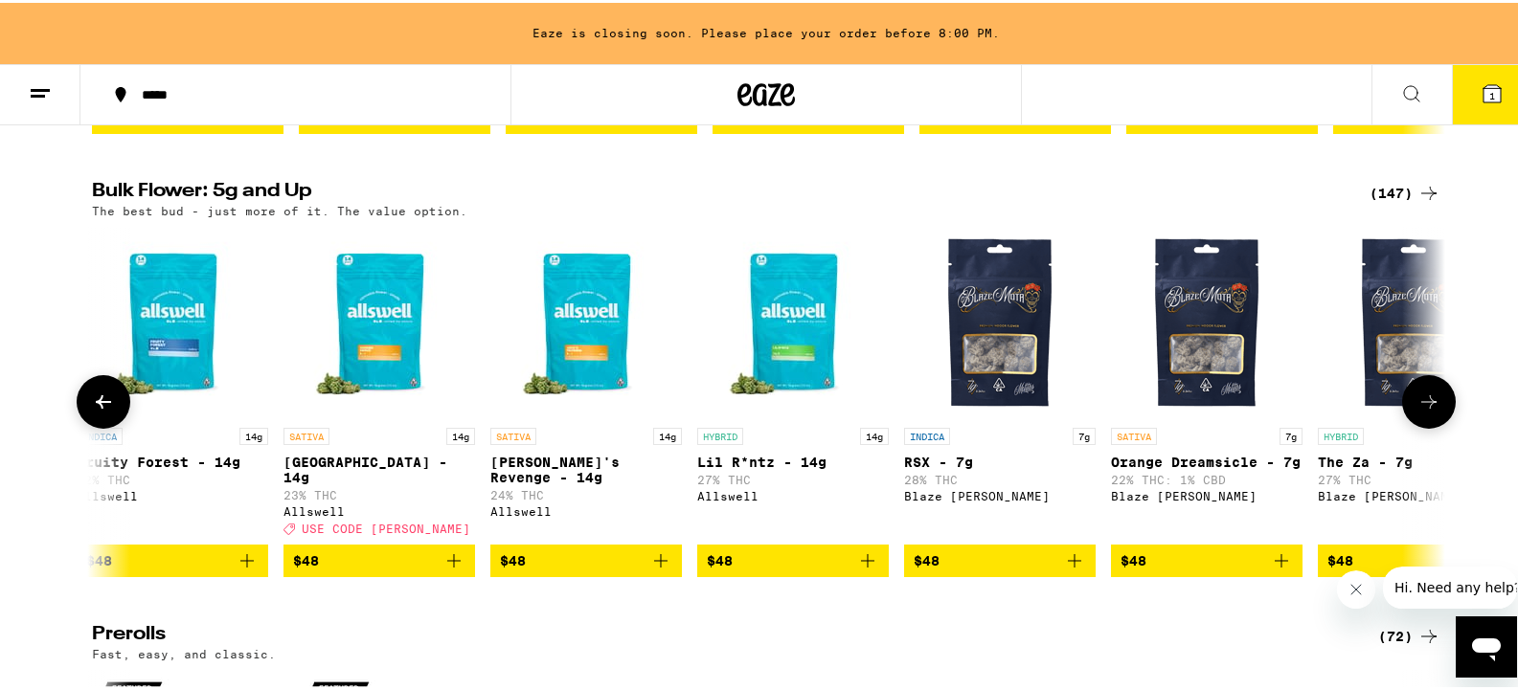
click at [989, 411] on icon at bounding box center [1428, 399] width 23 height 23
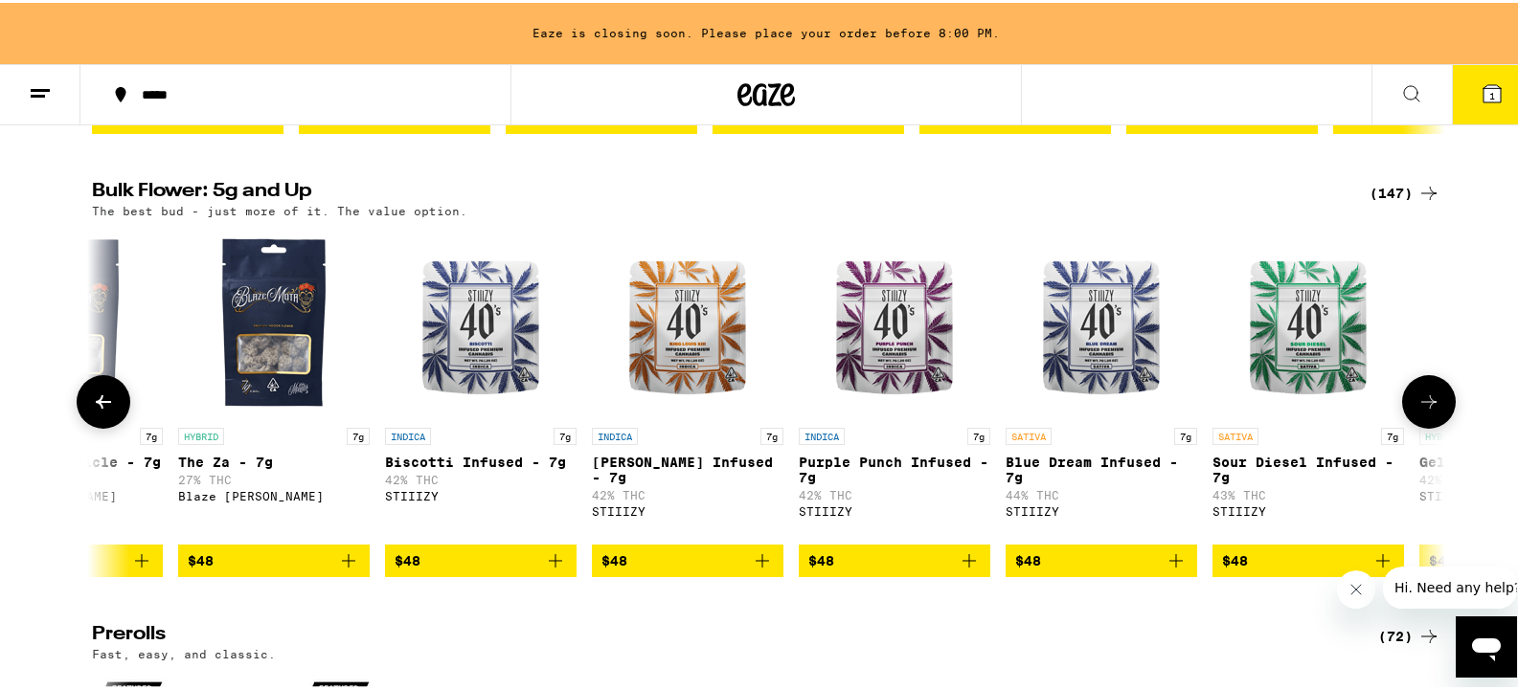
click at [989, 411] on icon at bounding box center [1428, 399] width 23 height 23
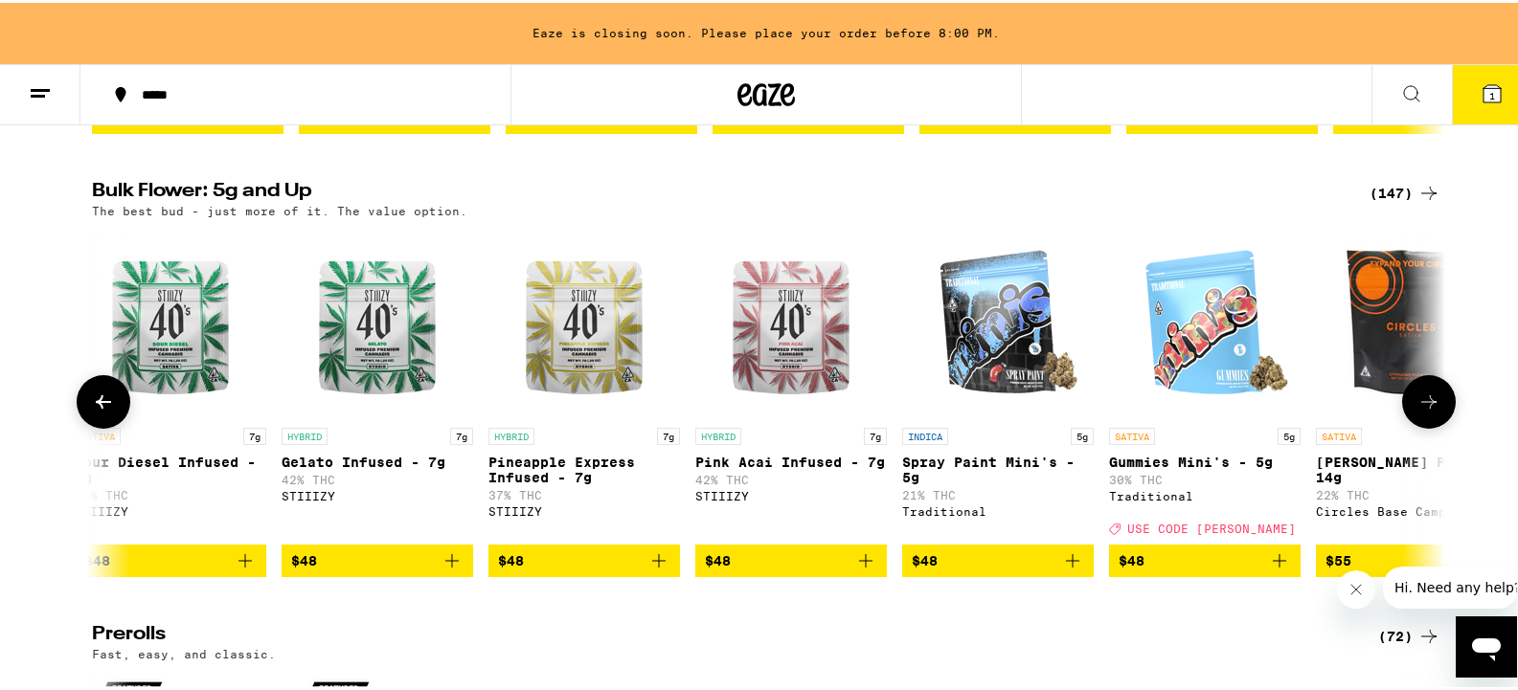
scroll to position [0, 11393]
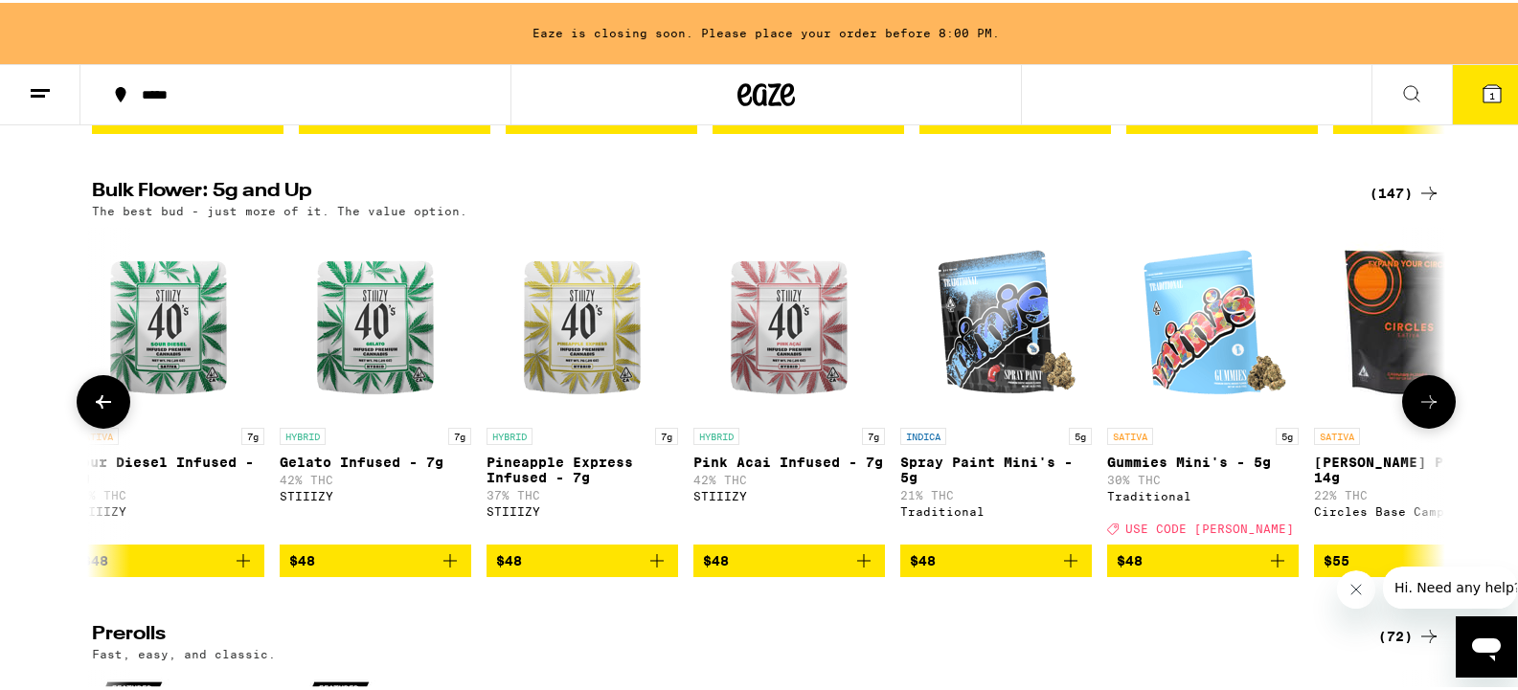
click at [989, 411] on icon at bounding box center [1428, 399] width 23 height 23
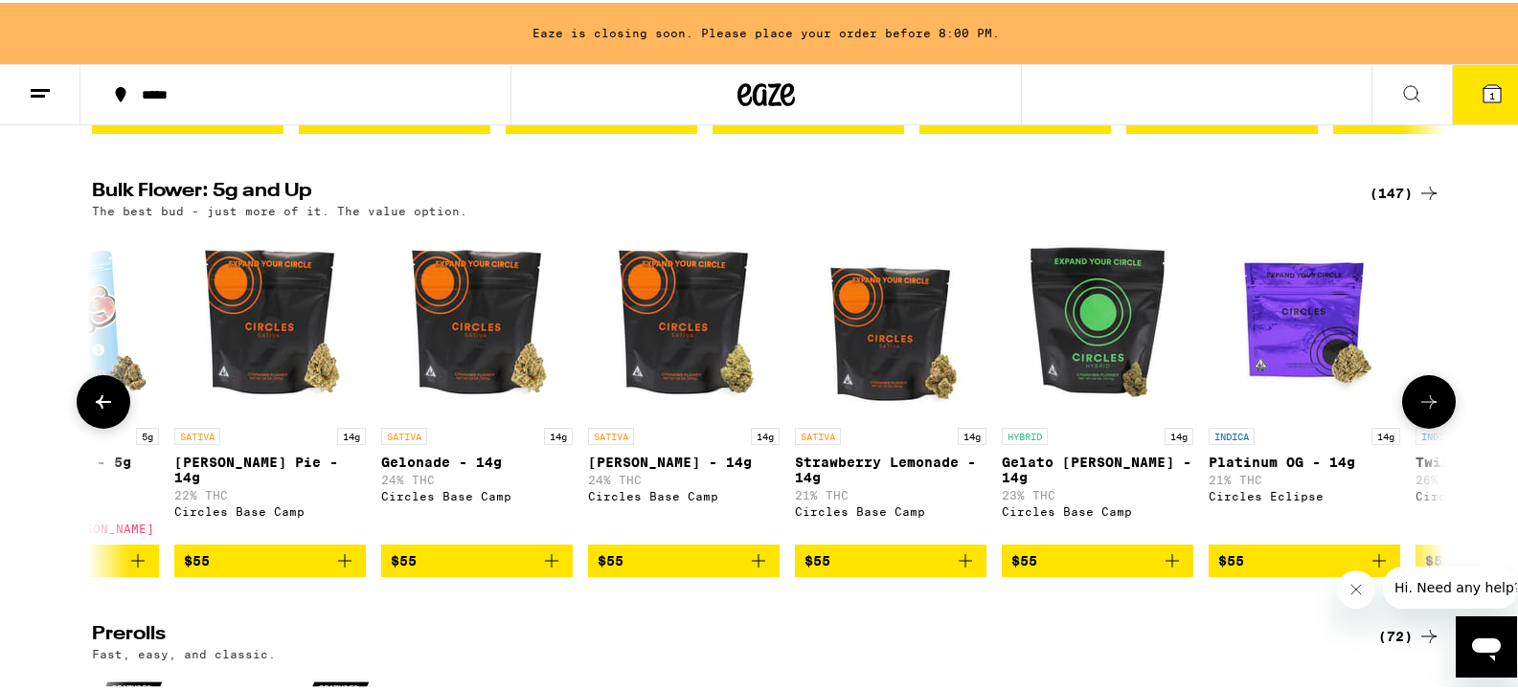
click at [989, 411] on icon at bounding box center [1428, 399] width 23 height 23
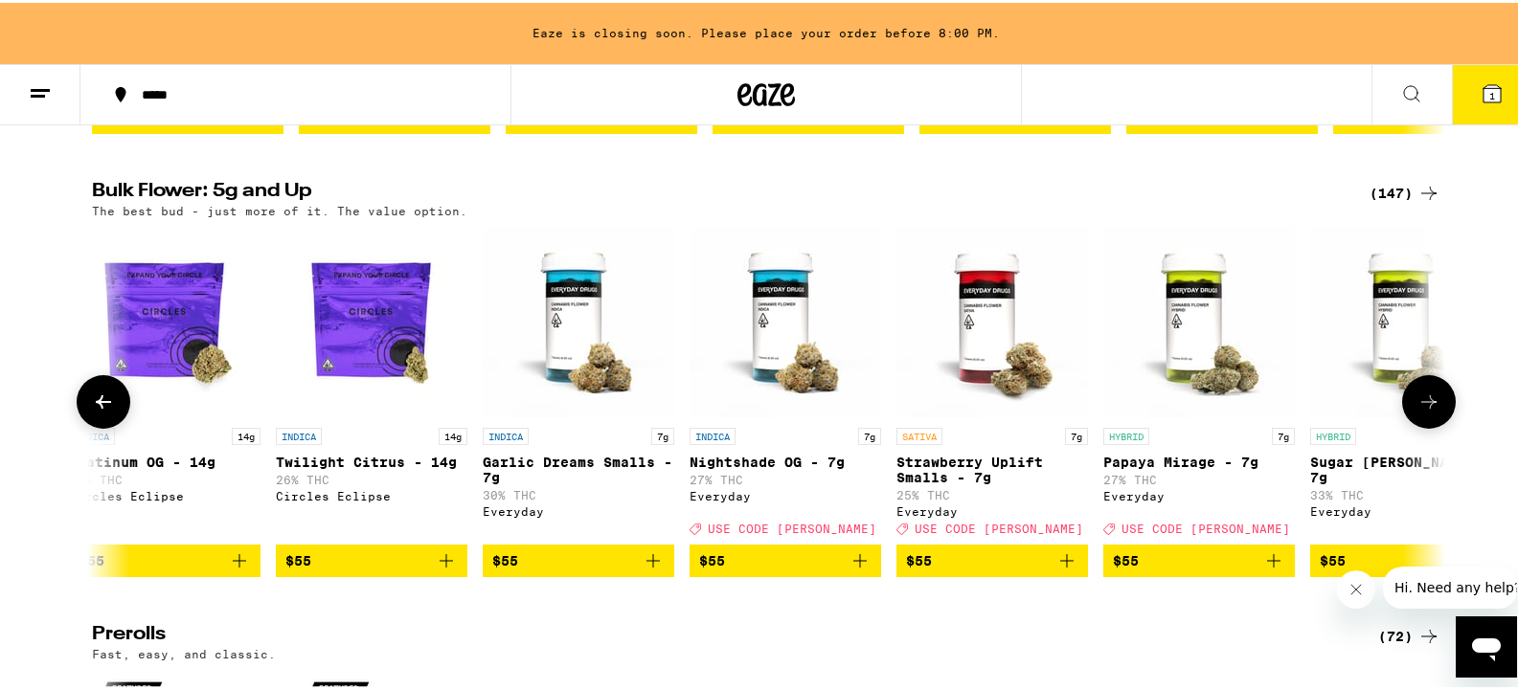
click at [989, 411] on icon at bounding box center [1428, 399] width 23 height 23
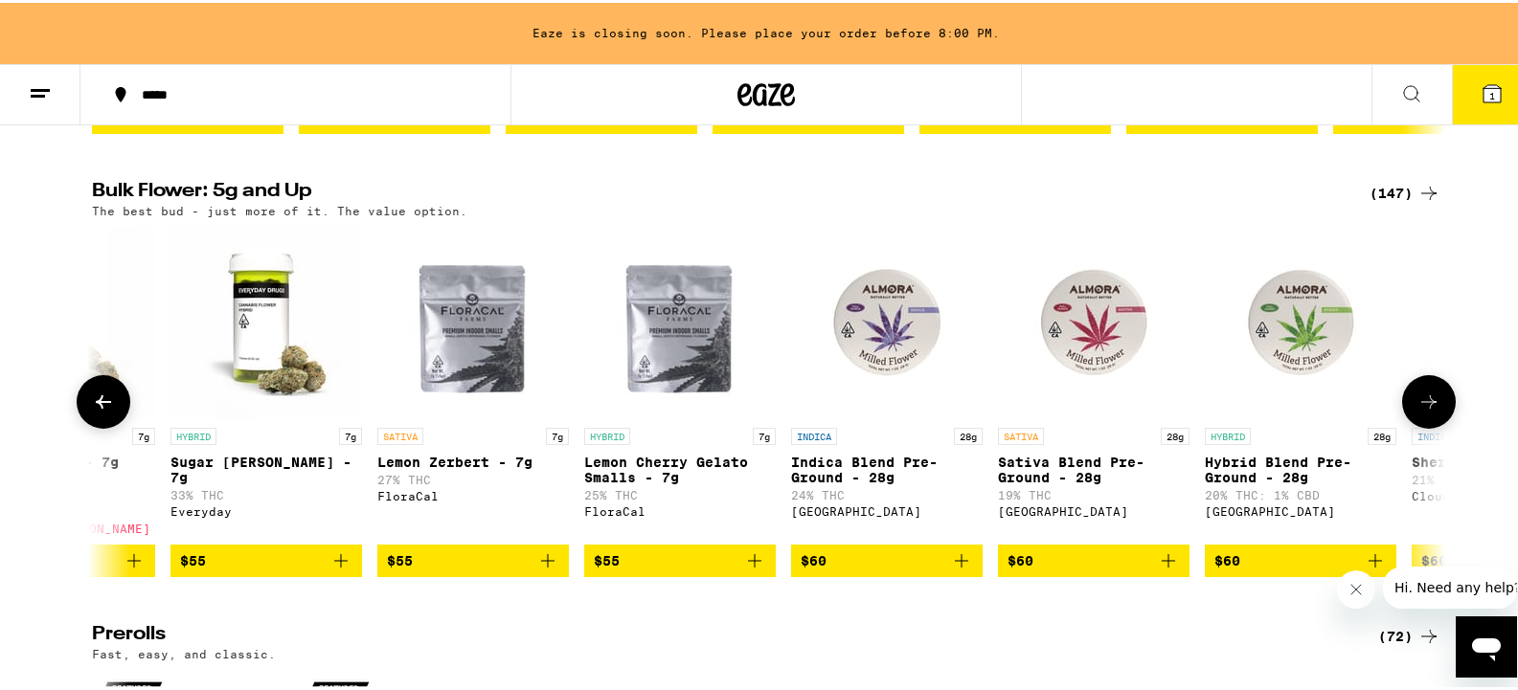
click at [989, 411] on icon at bounding box center [1428, 399] width 23 height 23
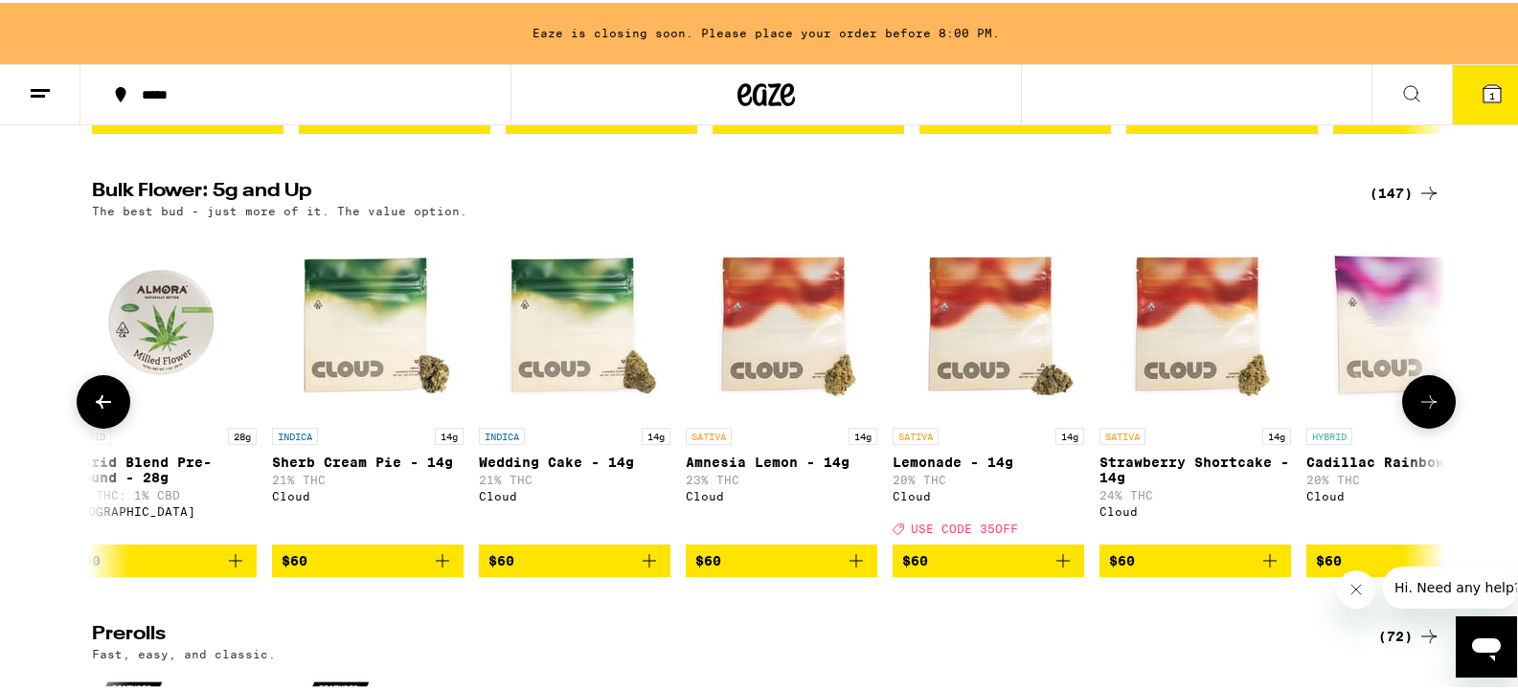
click at [989, 411] on icon at bounding box center [1428, 399] width 23 height 23
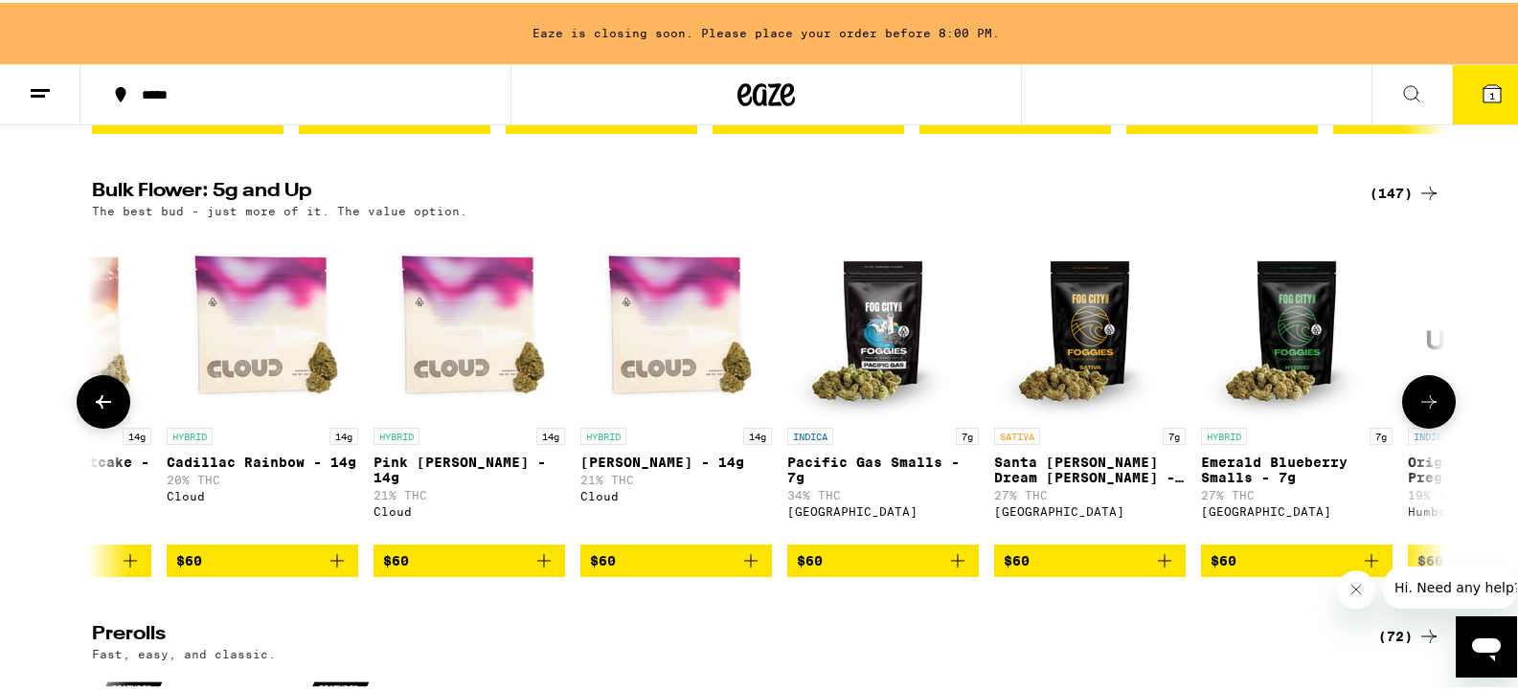
click at [989, 411] on icon at bounding box center [1428, 399] width 23 height 23
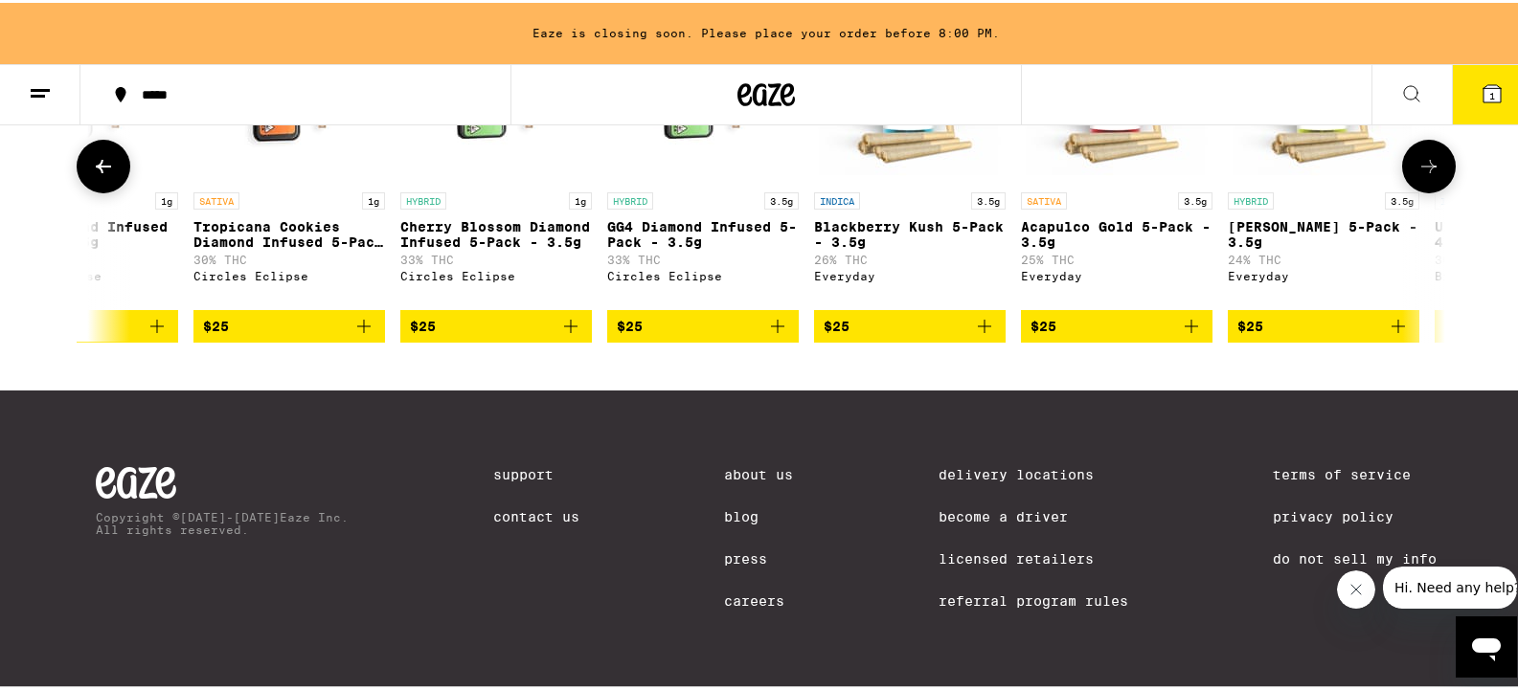
scroll to position [1745, 0]
